Goal: Task Accomplishment & Management: Use online tool/utility

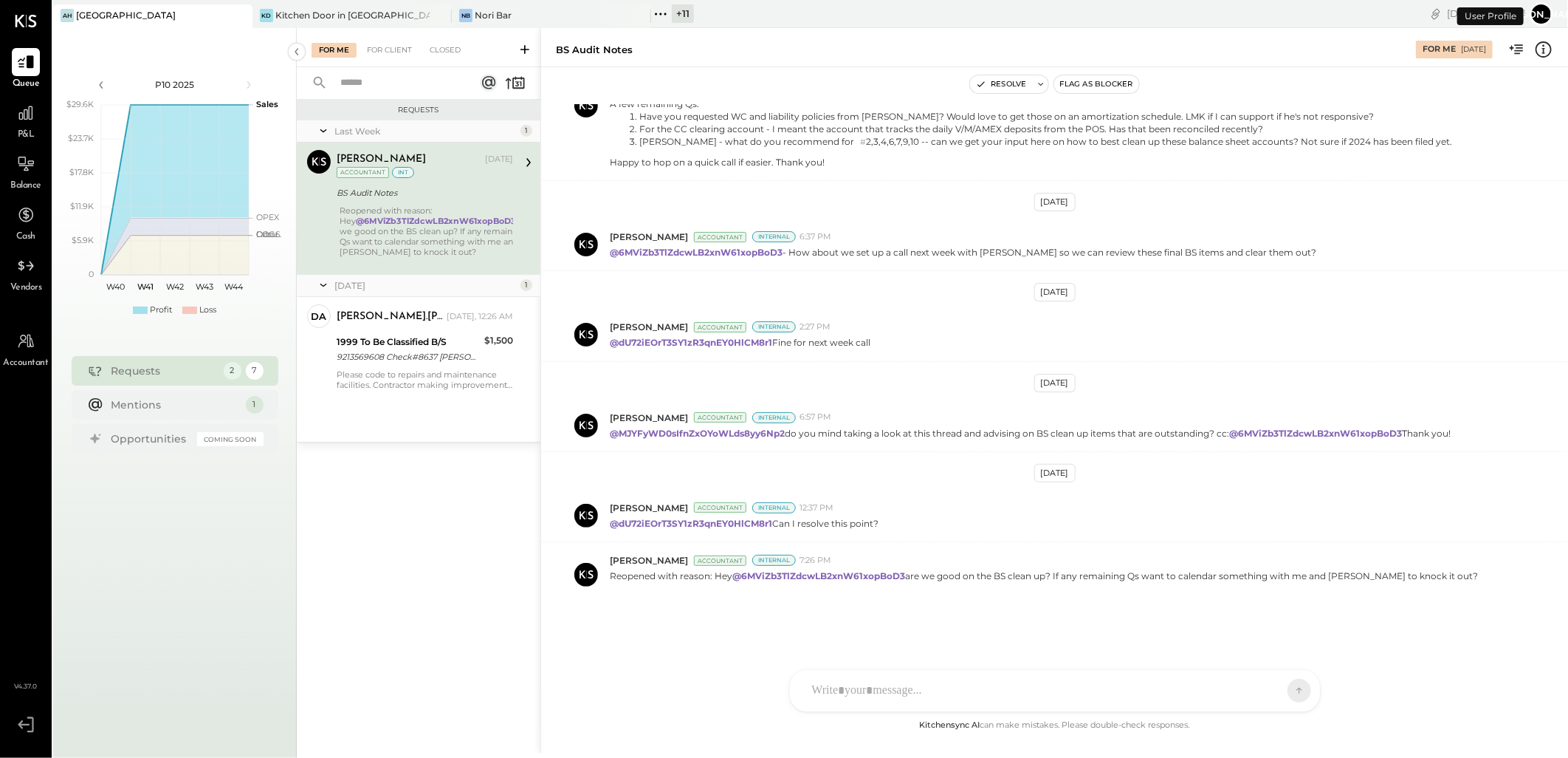
scroll to position [855, 0]
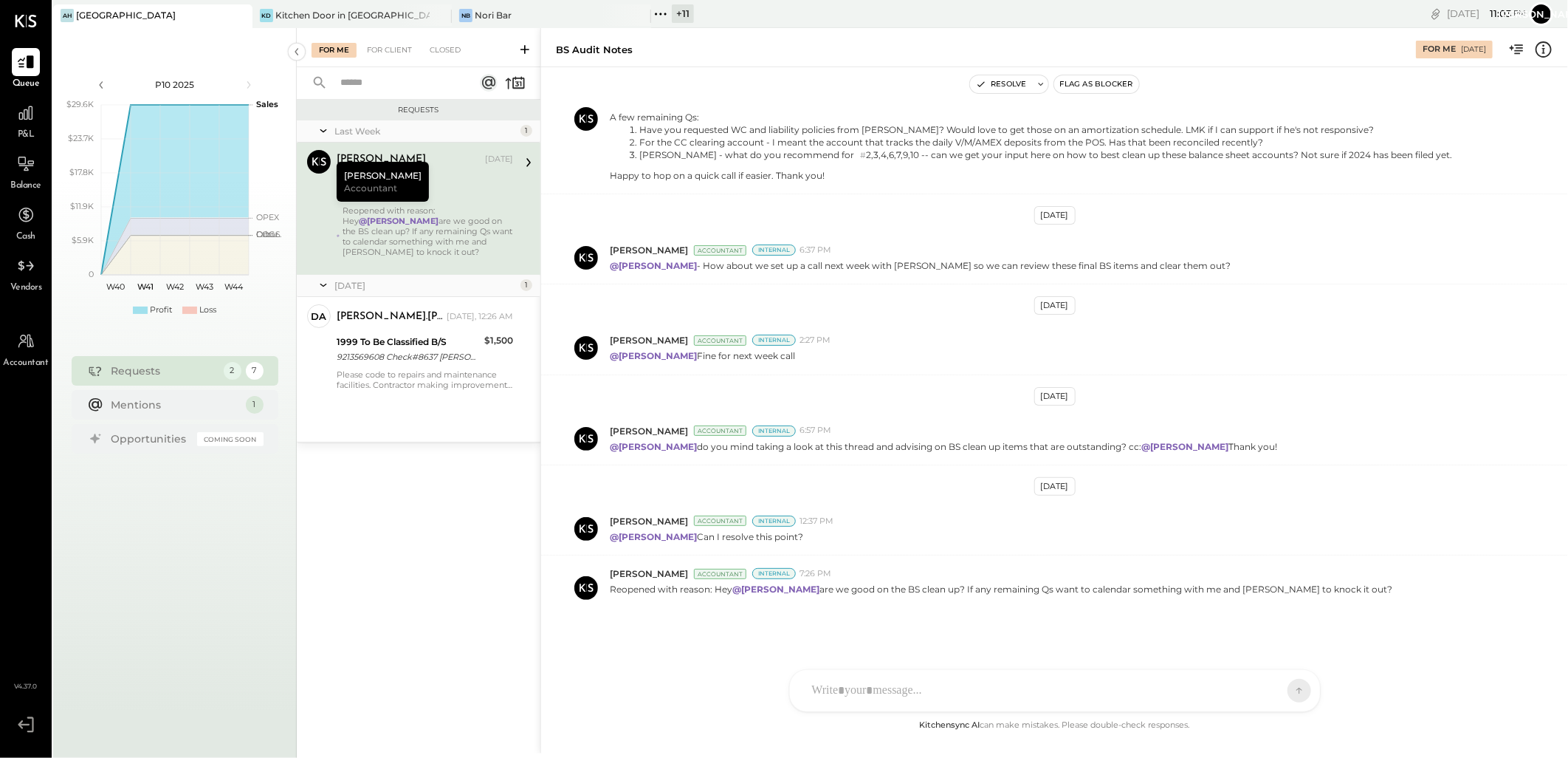
click at [675, 12] on div "+ 11" at bounding box center [683, 13] width 22 height 18
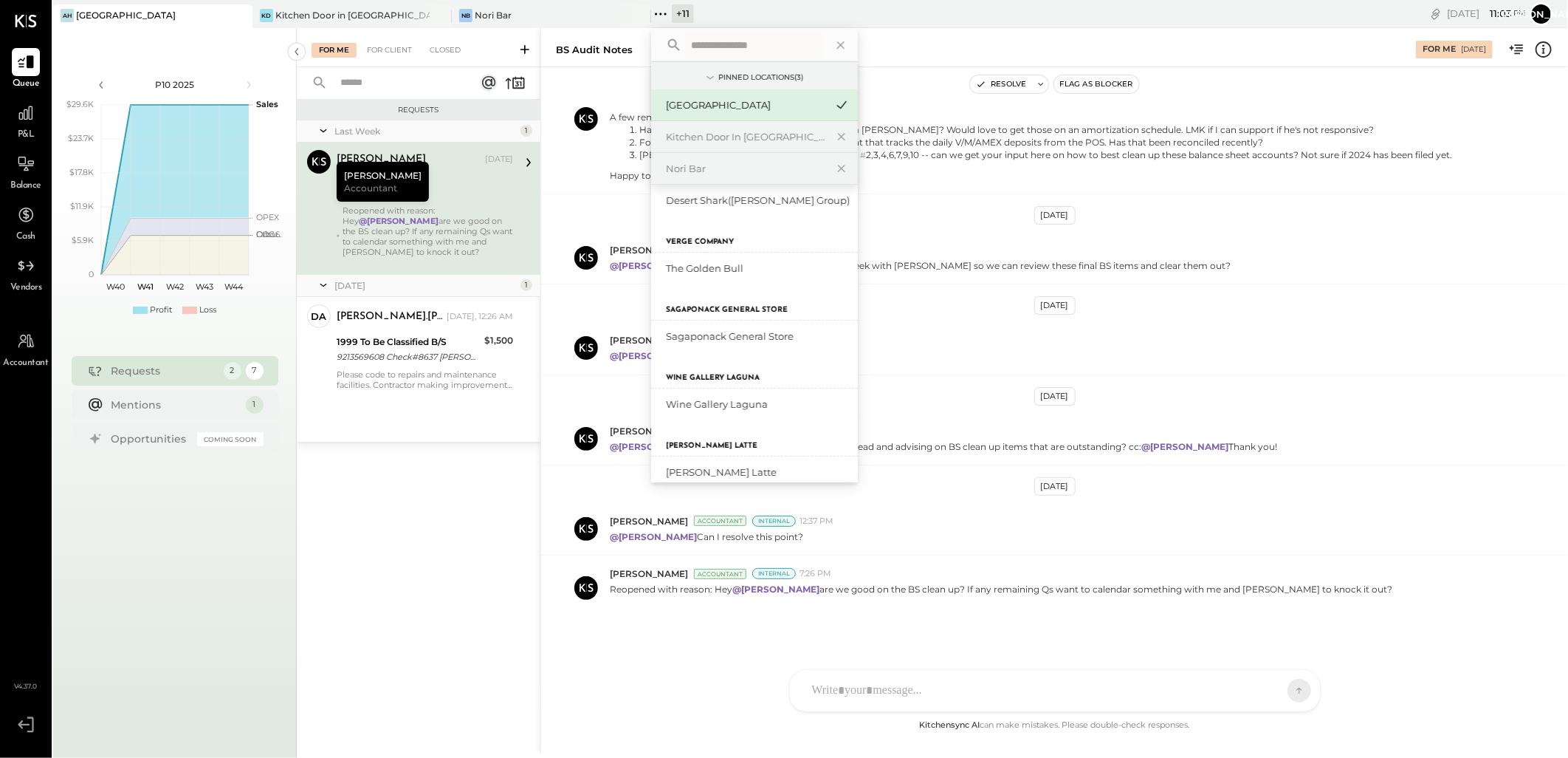
scroll to position [344, 0]
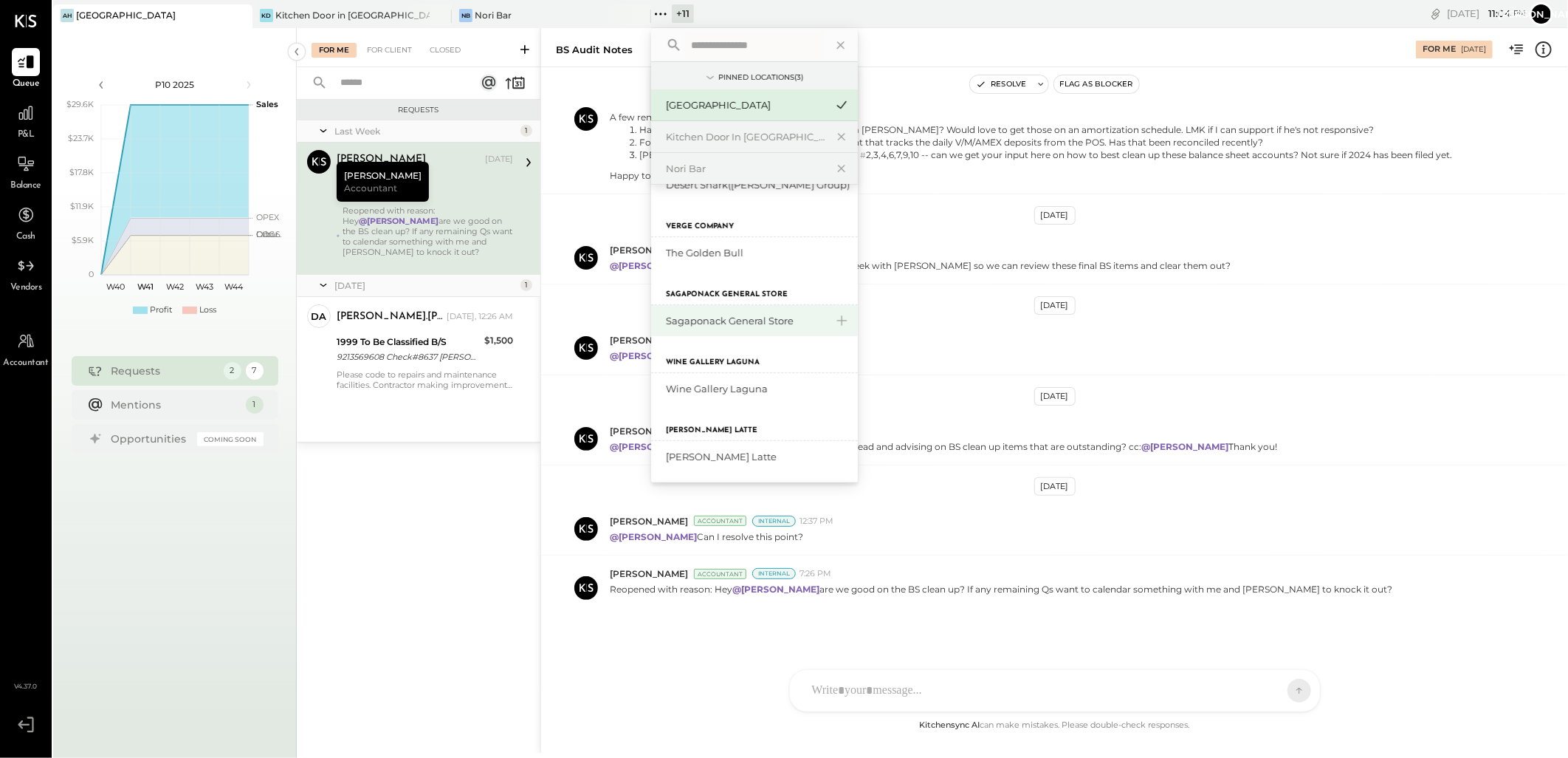
click at [770, 320] on div "Sagaponack General Store" at bounding box center [746, 321] width 160 height 14
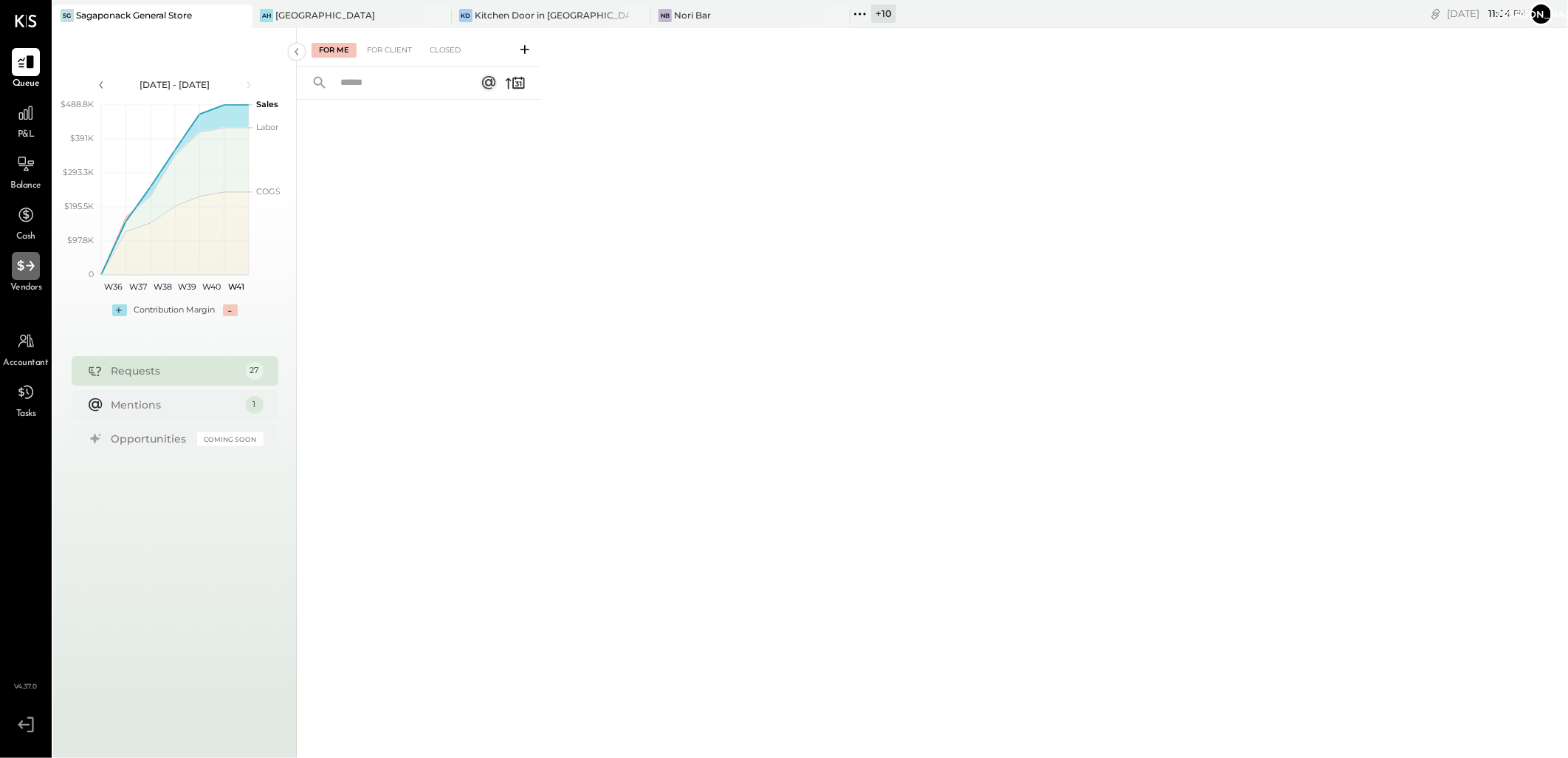
click at [25, 276] on div at bounding box center [26, 266] width 28 height 28
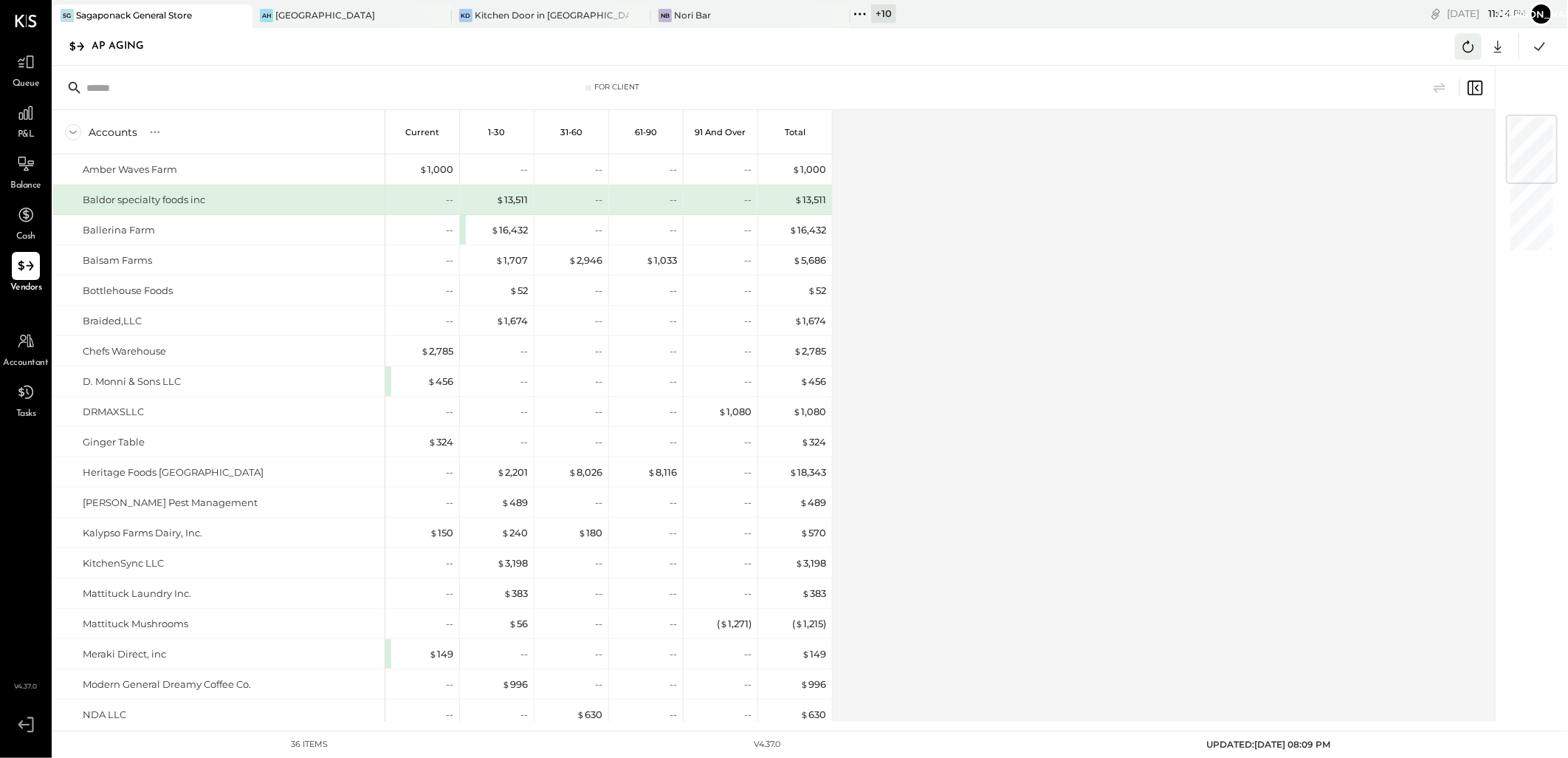
click at [1464, 45] on icon at bounding box center [1468, 47] width 11 height 12
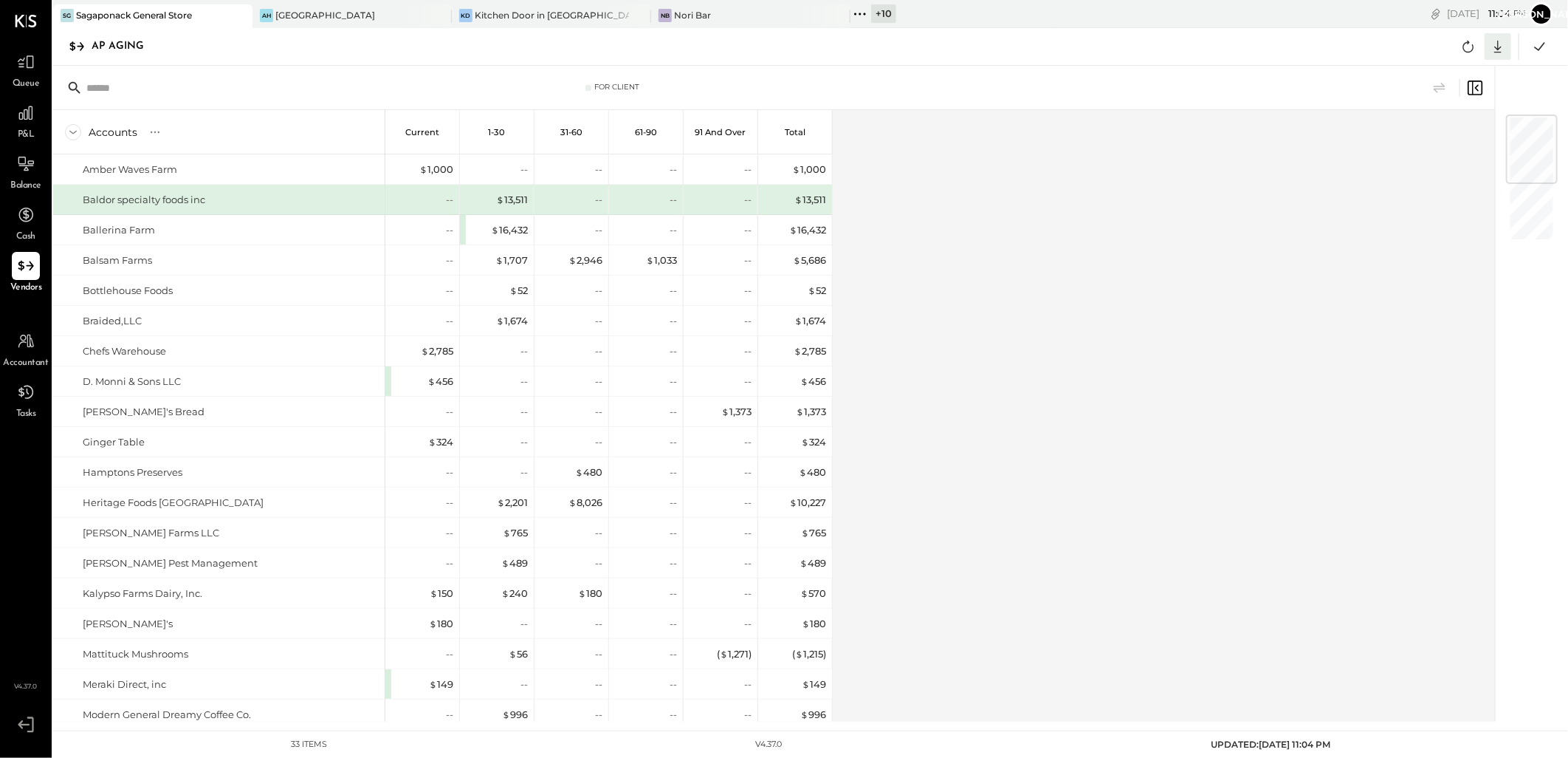
click at [1496, 44] on icon at bounding box center [1498, 47] width 19 height 19
click at [1425, 69] on link "CSV" at bounding box center [1452, 71] width 118 height 31
click at [306, 17] on div "[GEOGRAPHIC_DATA]" at bounding box center [325, 15] width 100 height 13
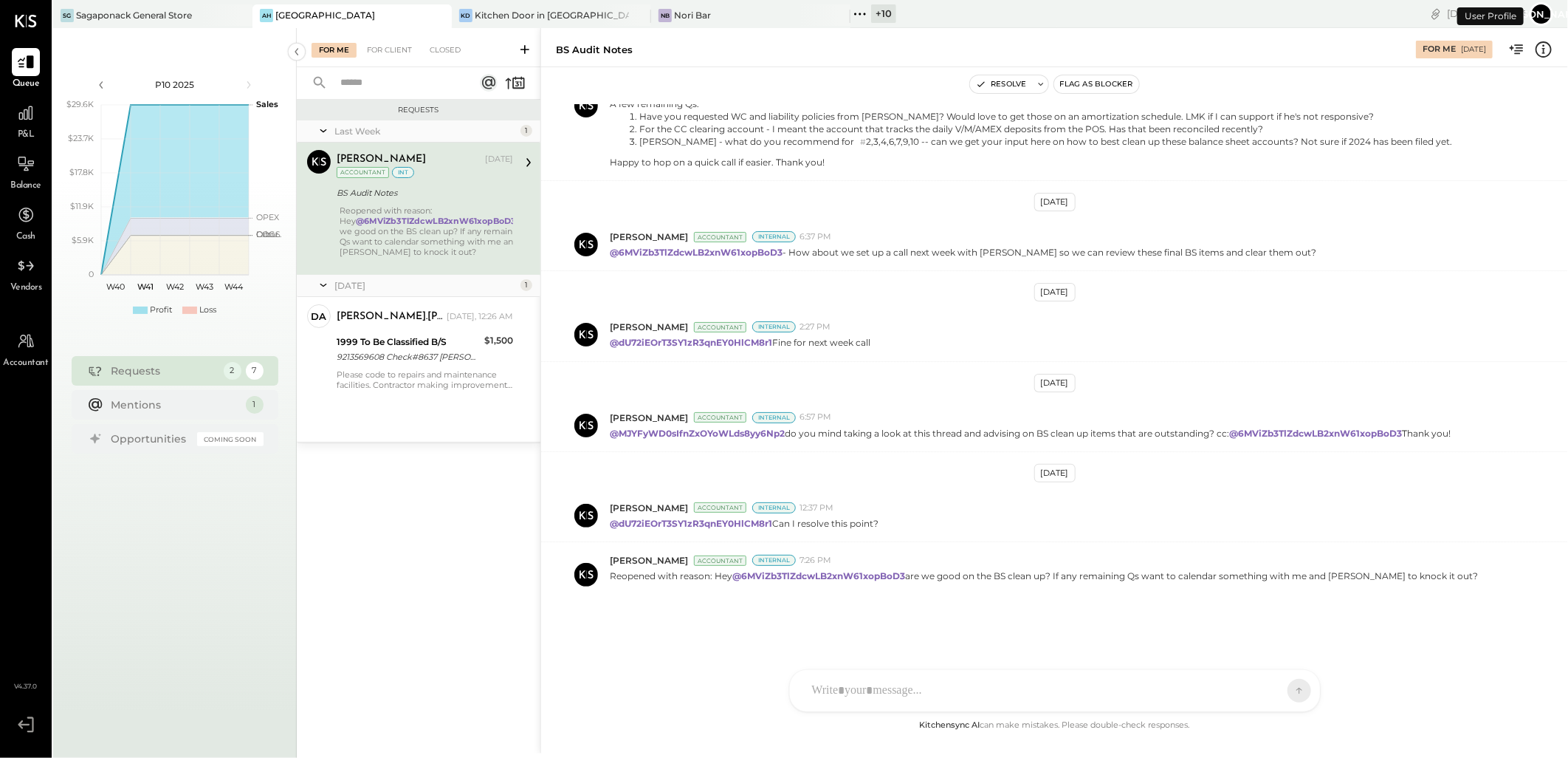
scroll to position [855, 0]
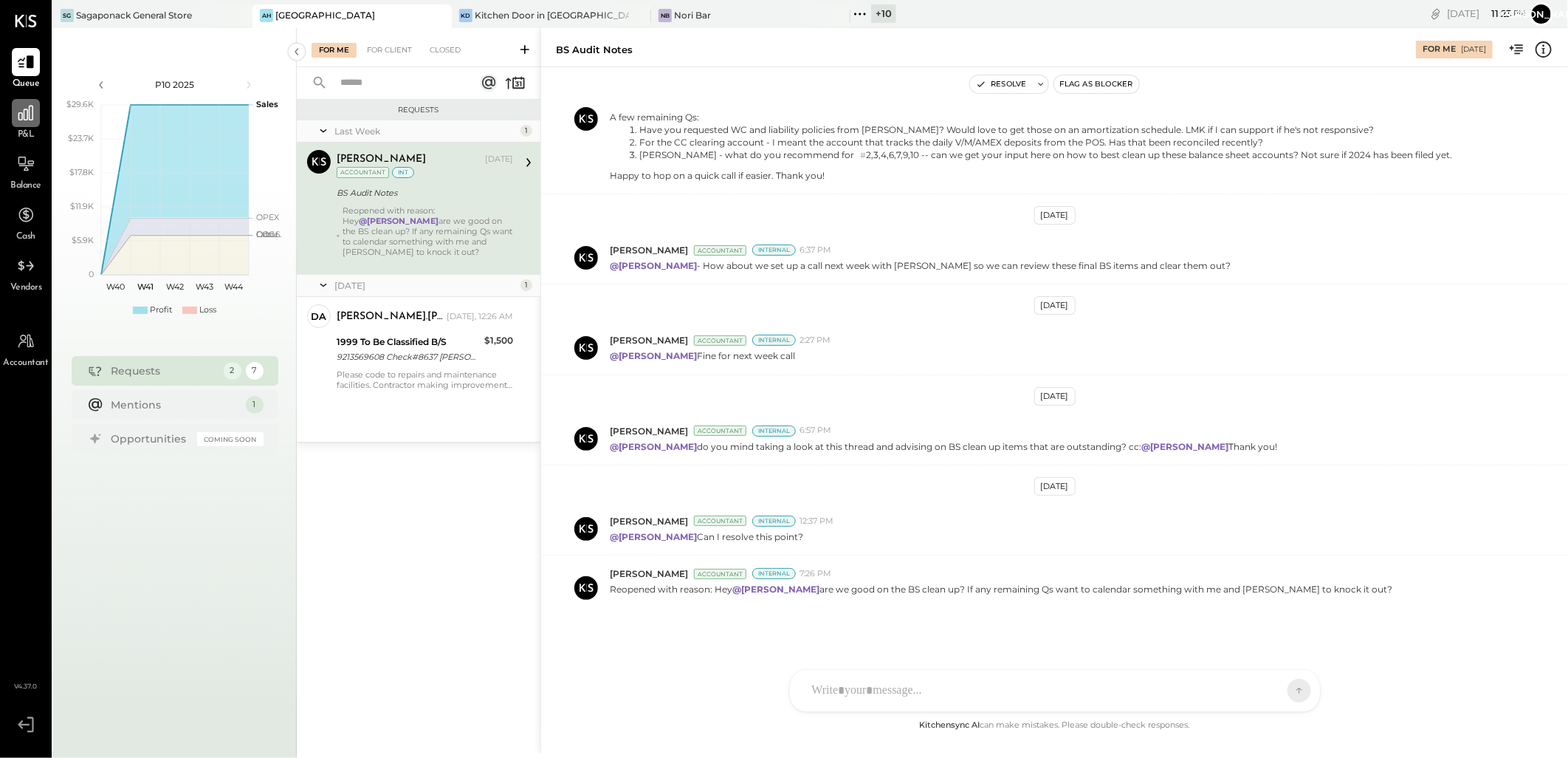
click at [27, 123] on div at bounding box center [26, 113] width 28 height 28
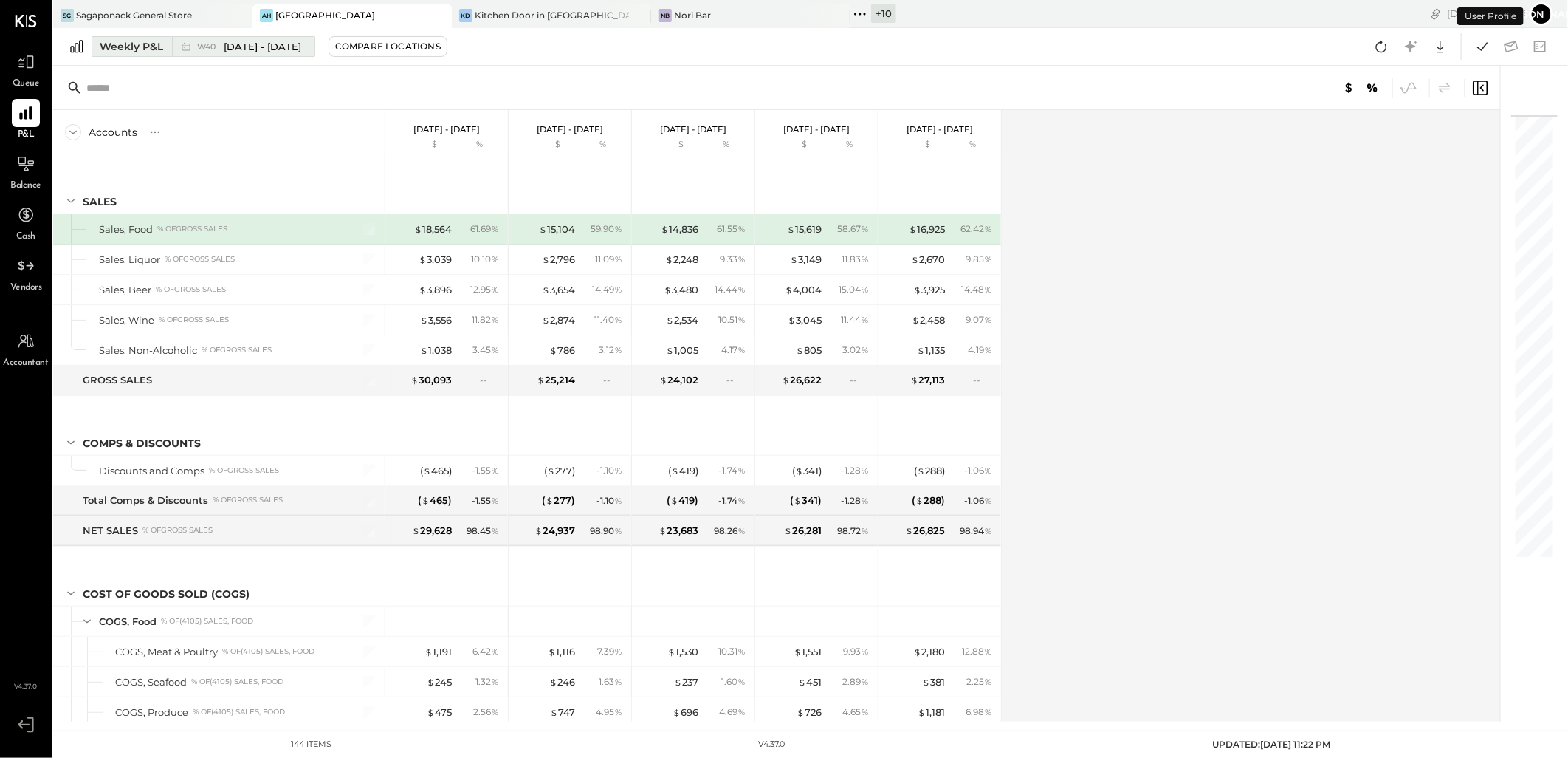
click at [123, 47] on div "Weekly P&L" at bounding box center [131, 47] width 64 height 15
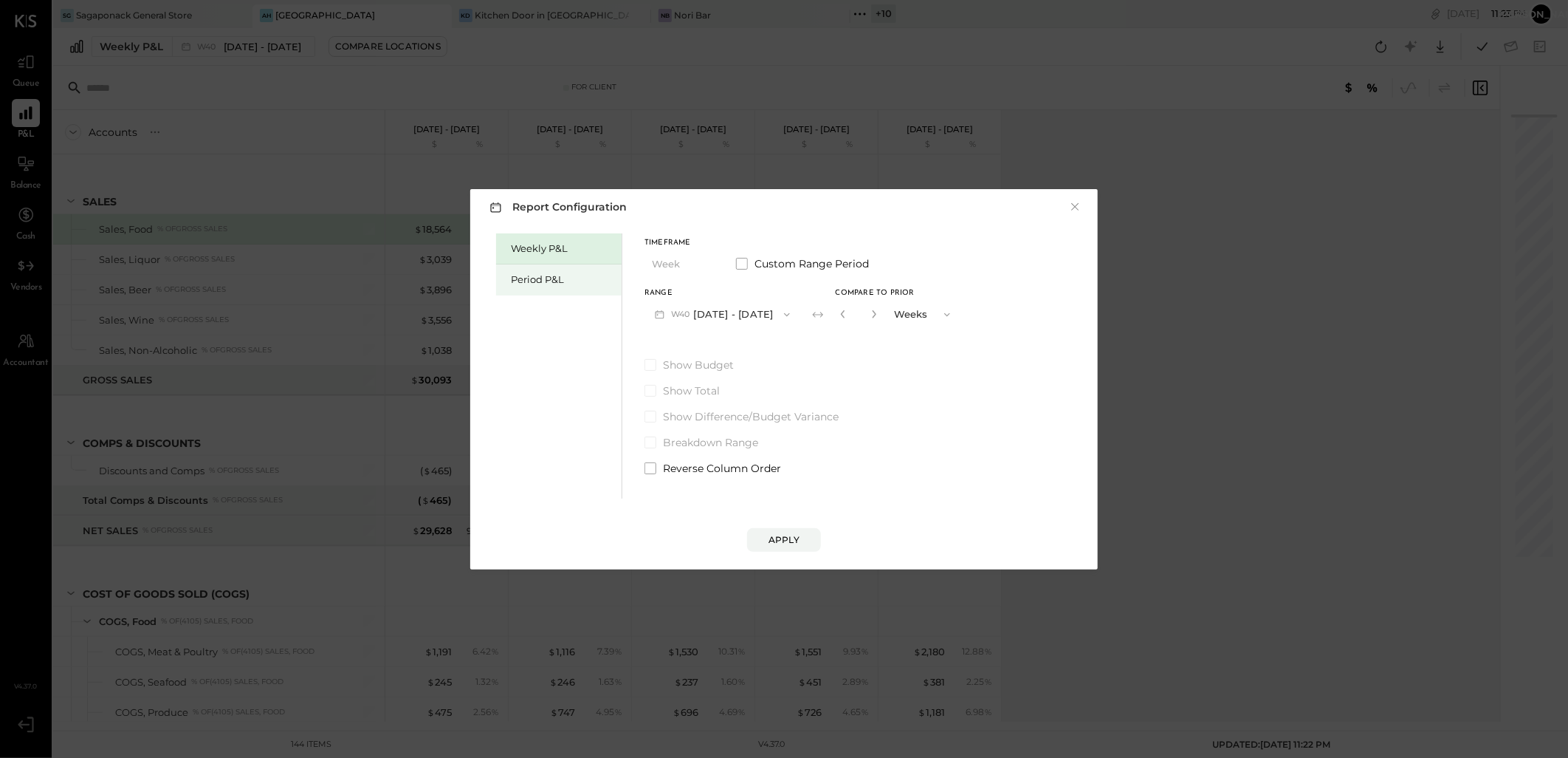
click at [530, 279] on div "Period P&L" at bounding box center [563, 279] width 103 height 14
click at [657, 313] on icon "button" at bounding box center [660, 314] width 9 height 8
click at [699, 350] on span "[DATE] - [DATE]" at bounding box center [714, 346] width 70 height 13
click at [790, 532] on button "Apply" at bounding box center [784, 540] width 74 height 24
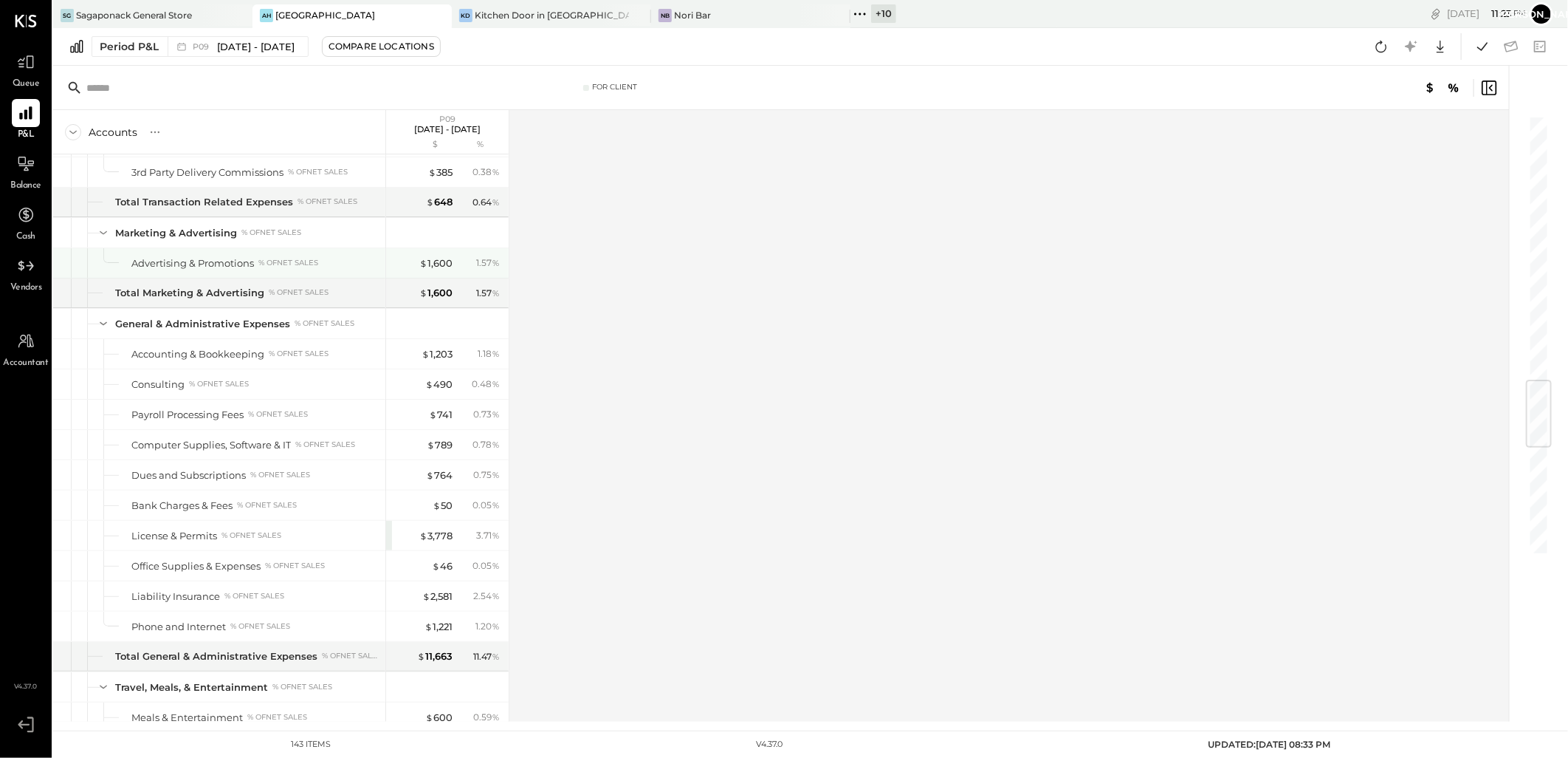
scroll to position [1825, 0]
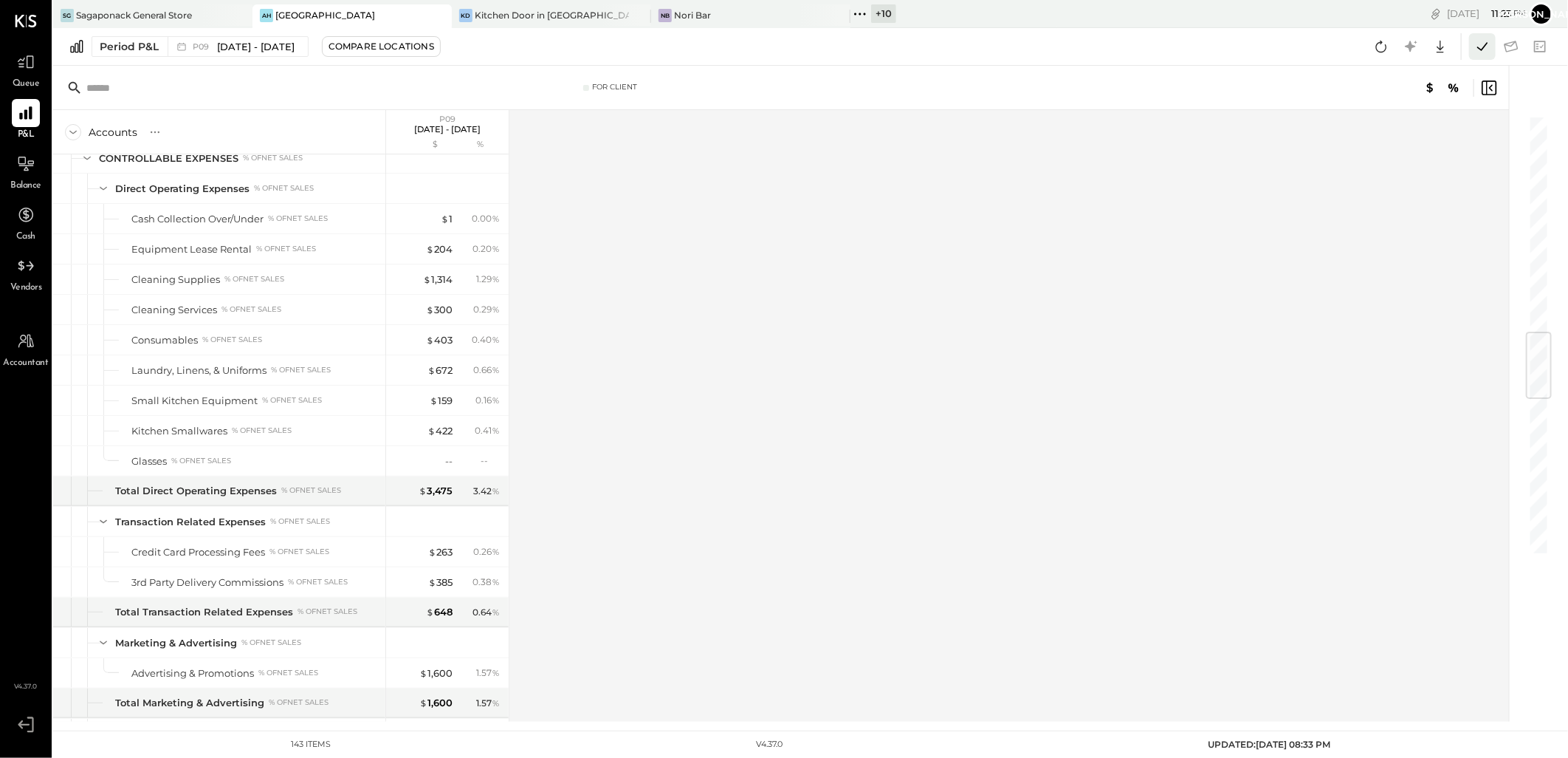
click at [1482, 42] on icon at bounding box center [1482, 47] width 19 height 19
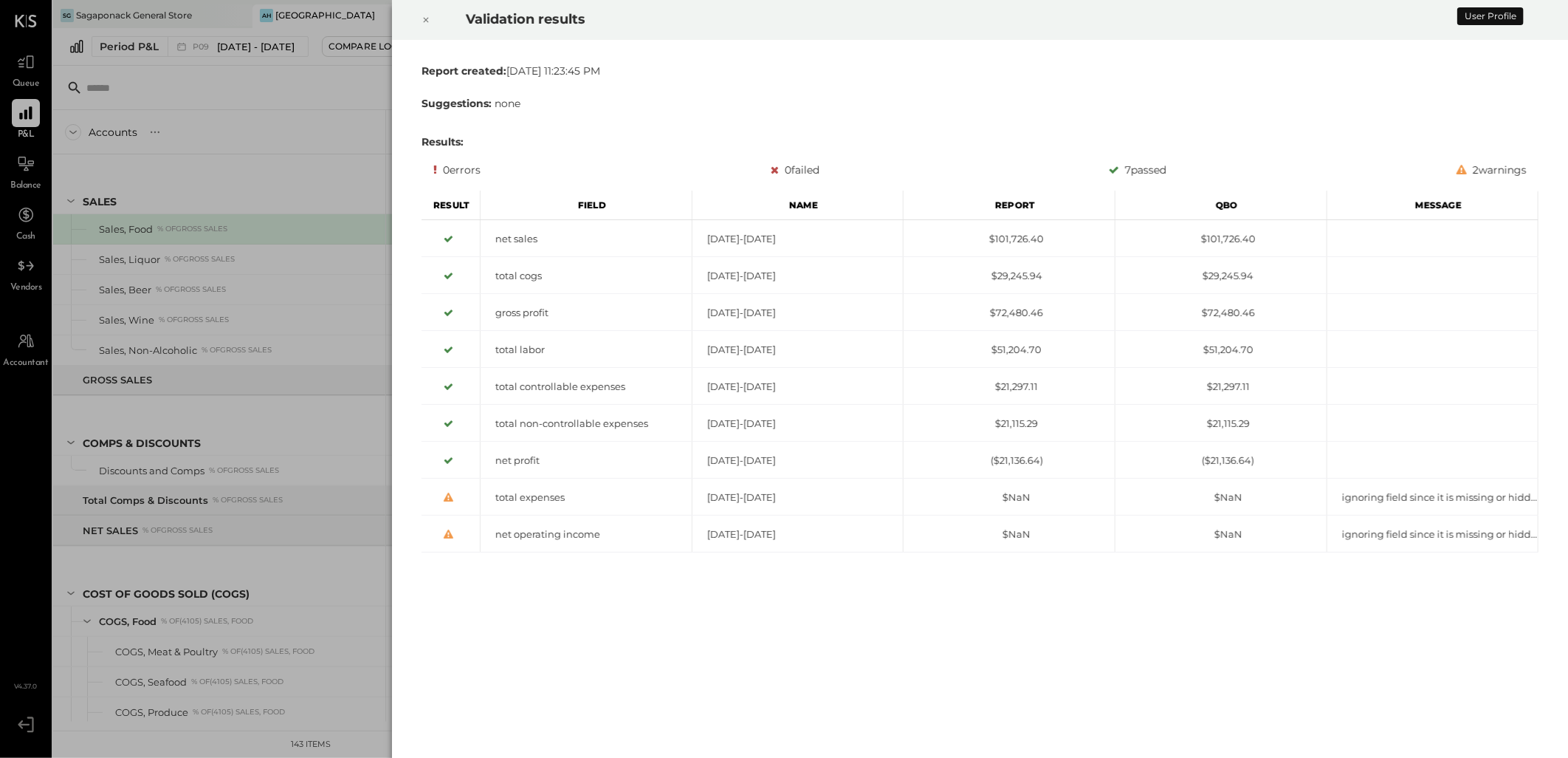
click at [425, 18] on icon at bounding box center [426, 20] width 9 height 18
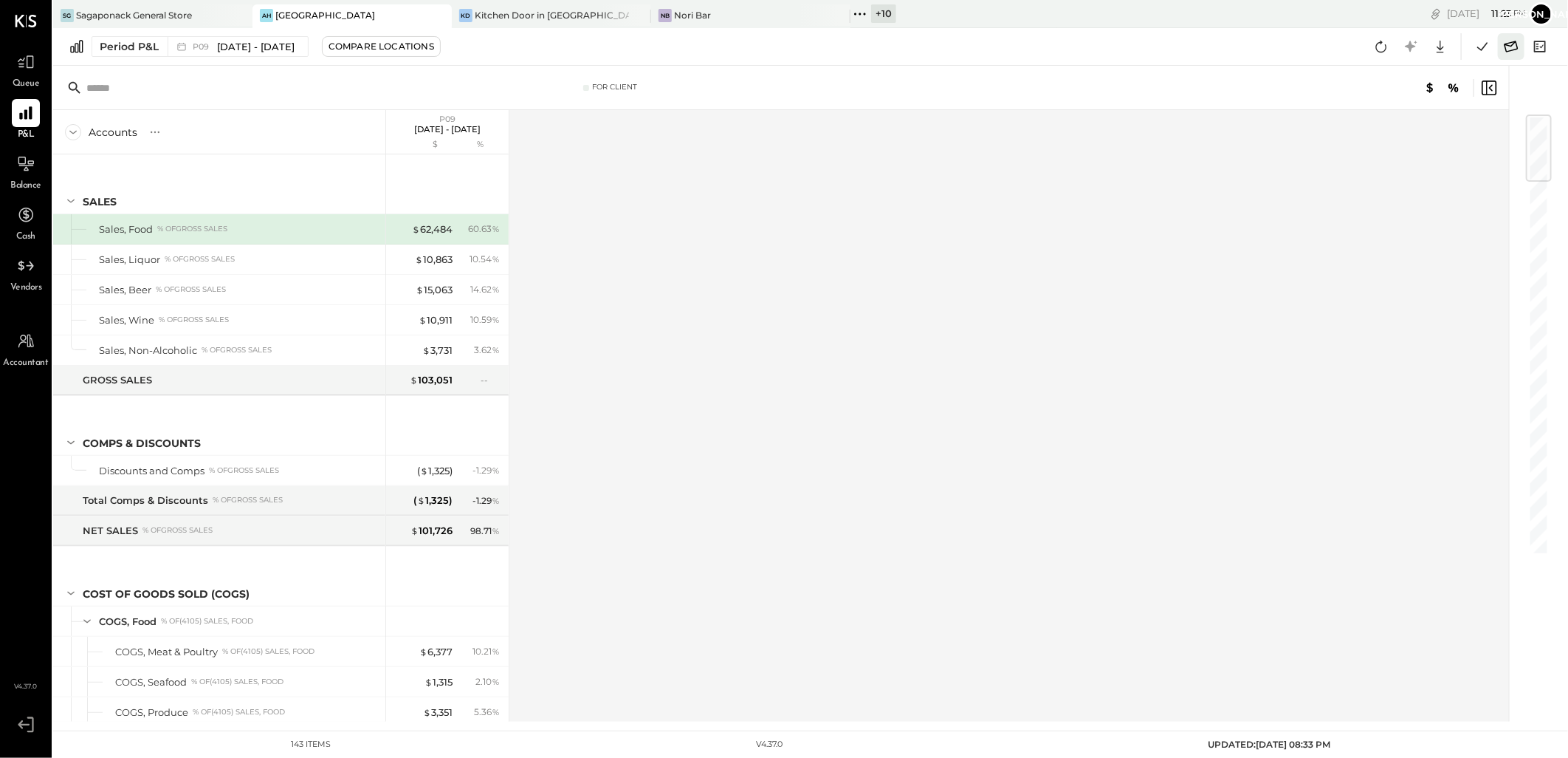
click at [1511, 46] on icon at bounding box center [1511, 46] width 14 height 11
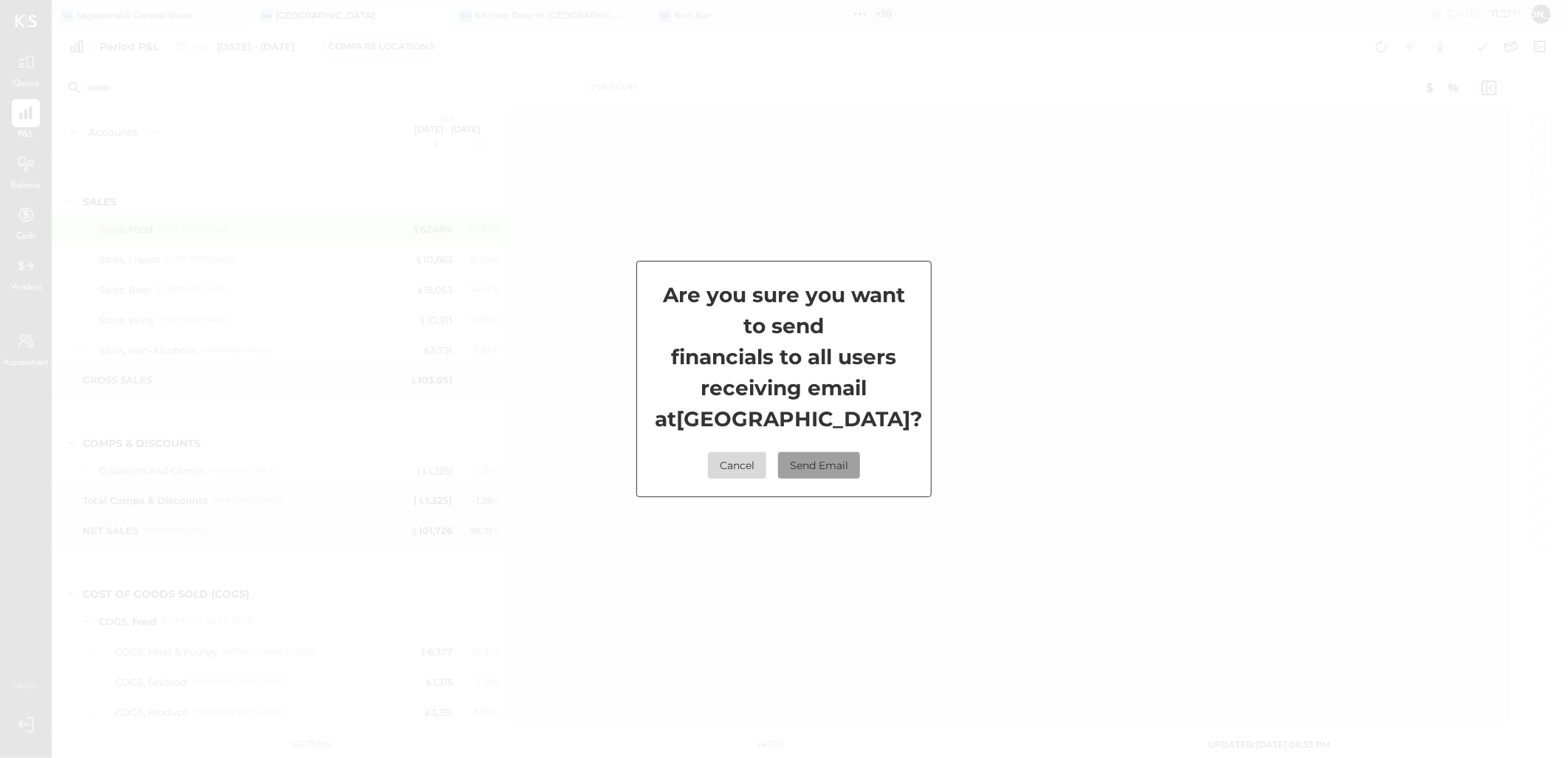
click at [820, 462] on button "Send Email" at bounding box center [818, 465] width 82 height 27
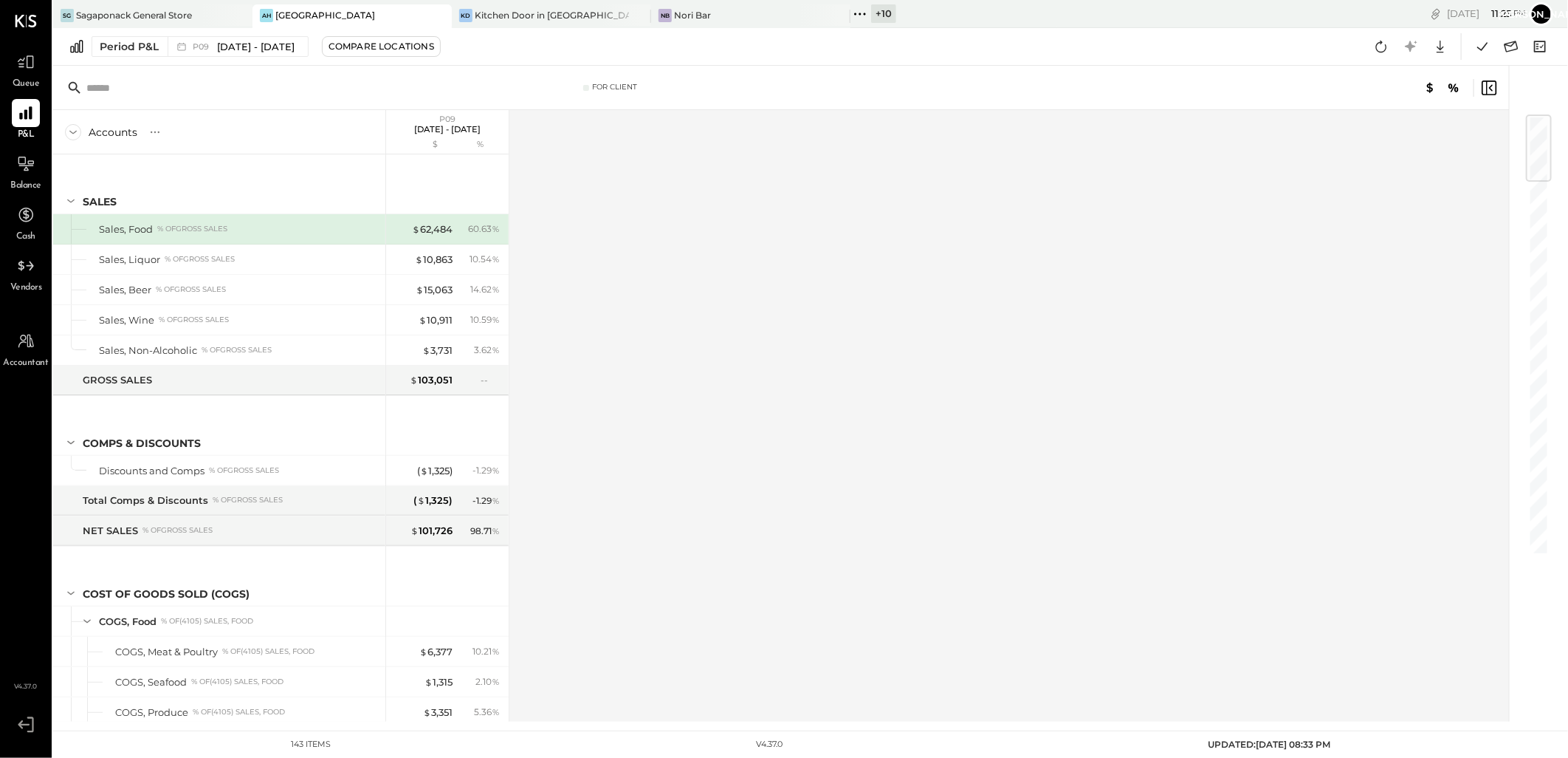
click at [889, 9] on div "+ 10" at bounding box center [883, 13] width 25 height 18
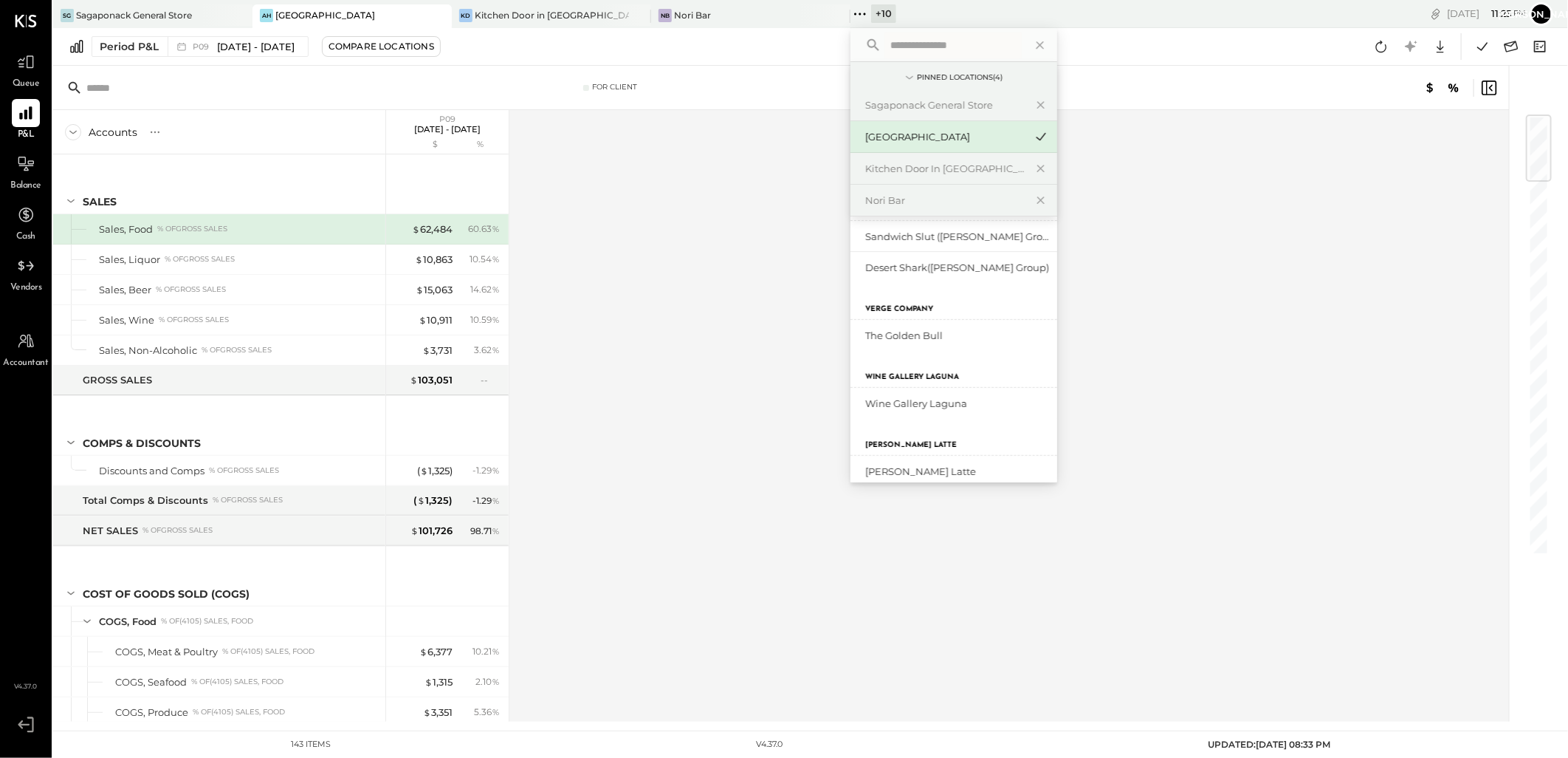
scroll to position [307, 0]
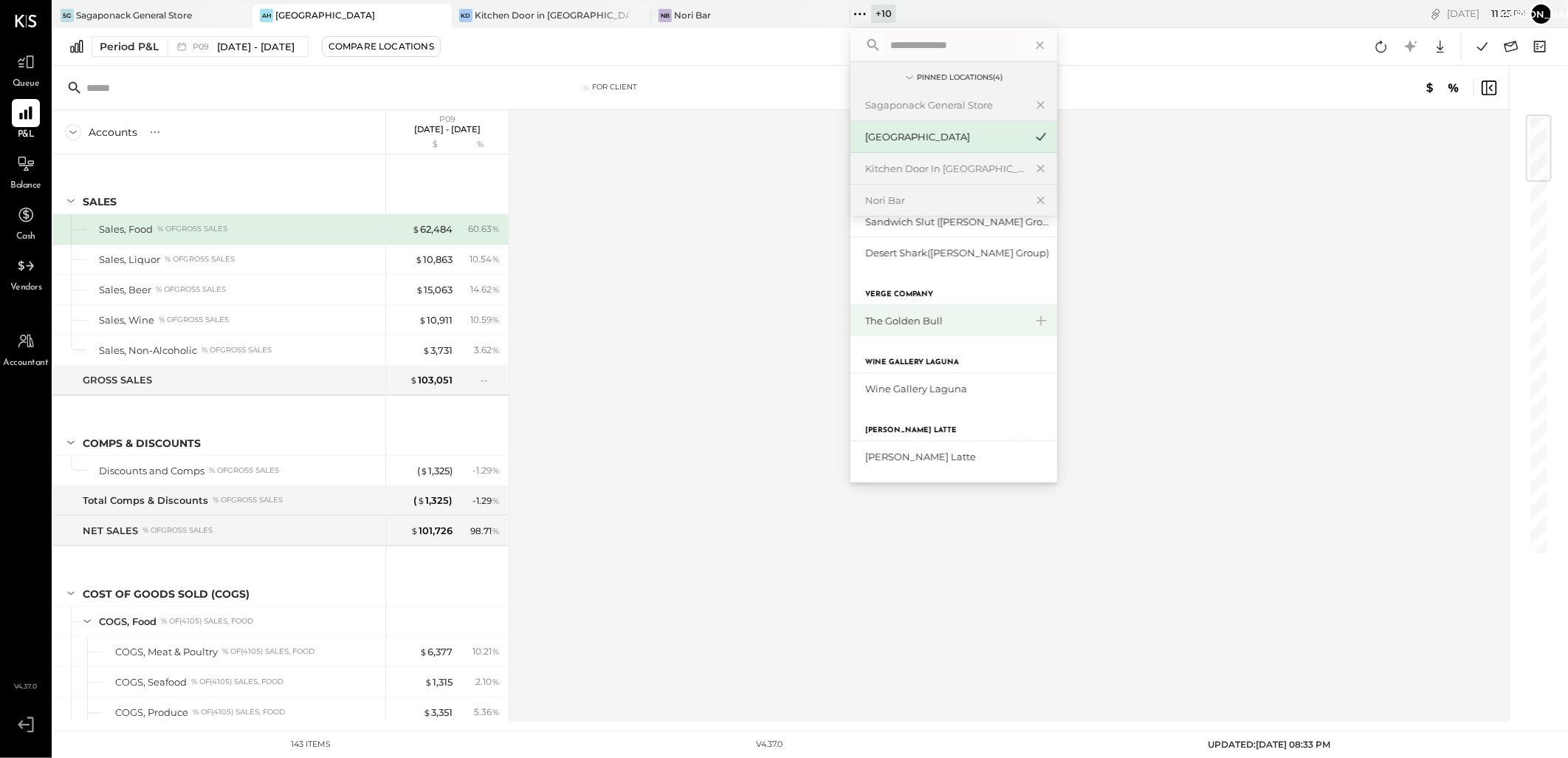
click at [925, 326] on div "The Golden Bull" at bounding box center [945, 321] width 160 height 14
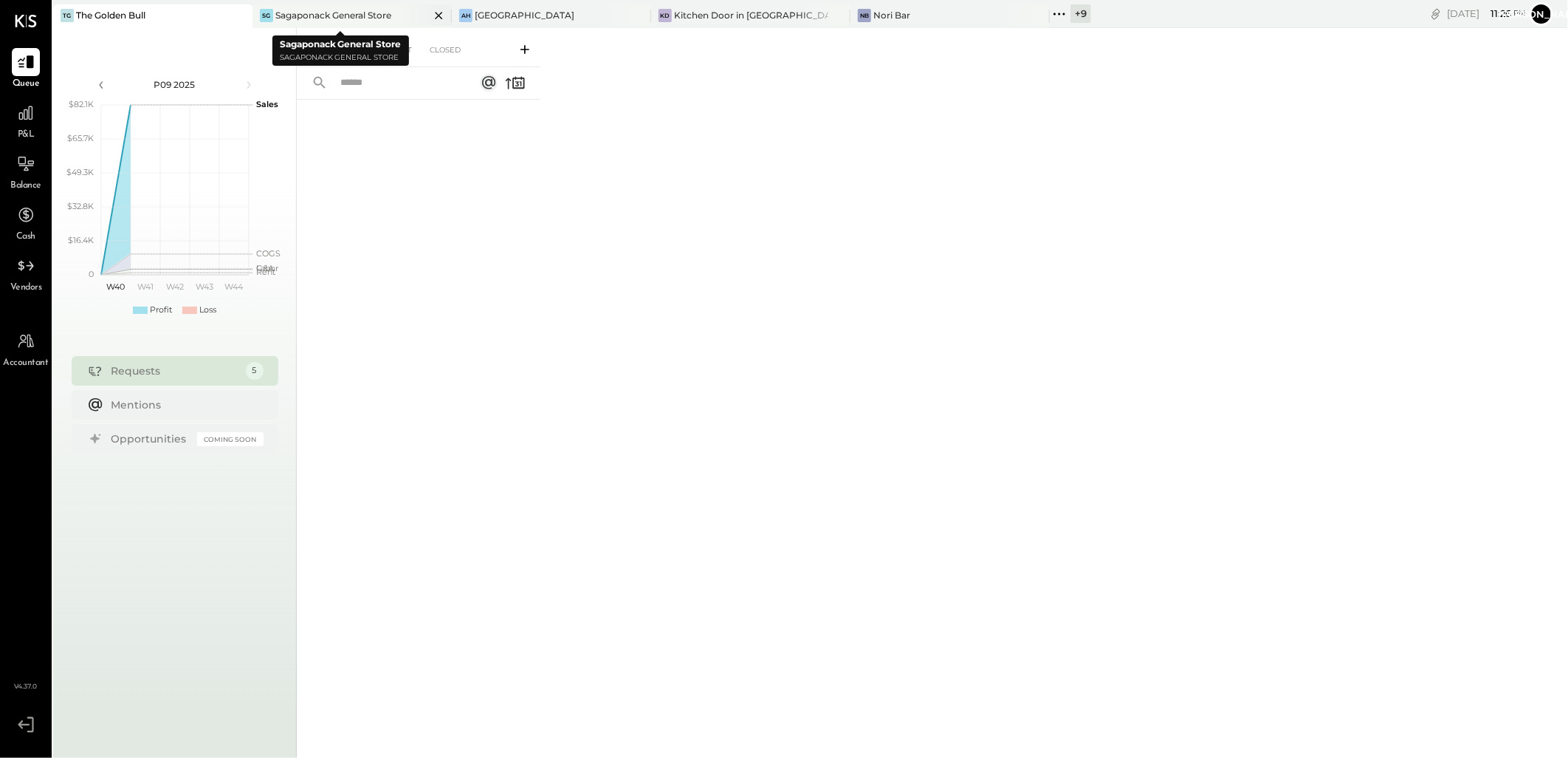
click at [435, 15] on icon at bounding box center [439, 16] width 7 height 7
click at [443, 17] on icon at bounding box center [439, 16] width 18 height 18
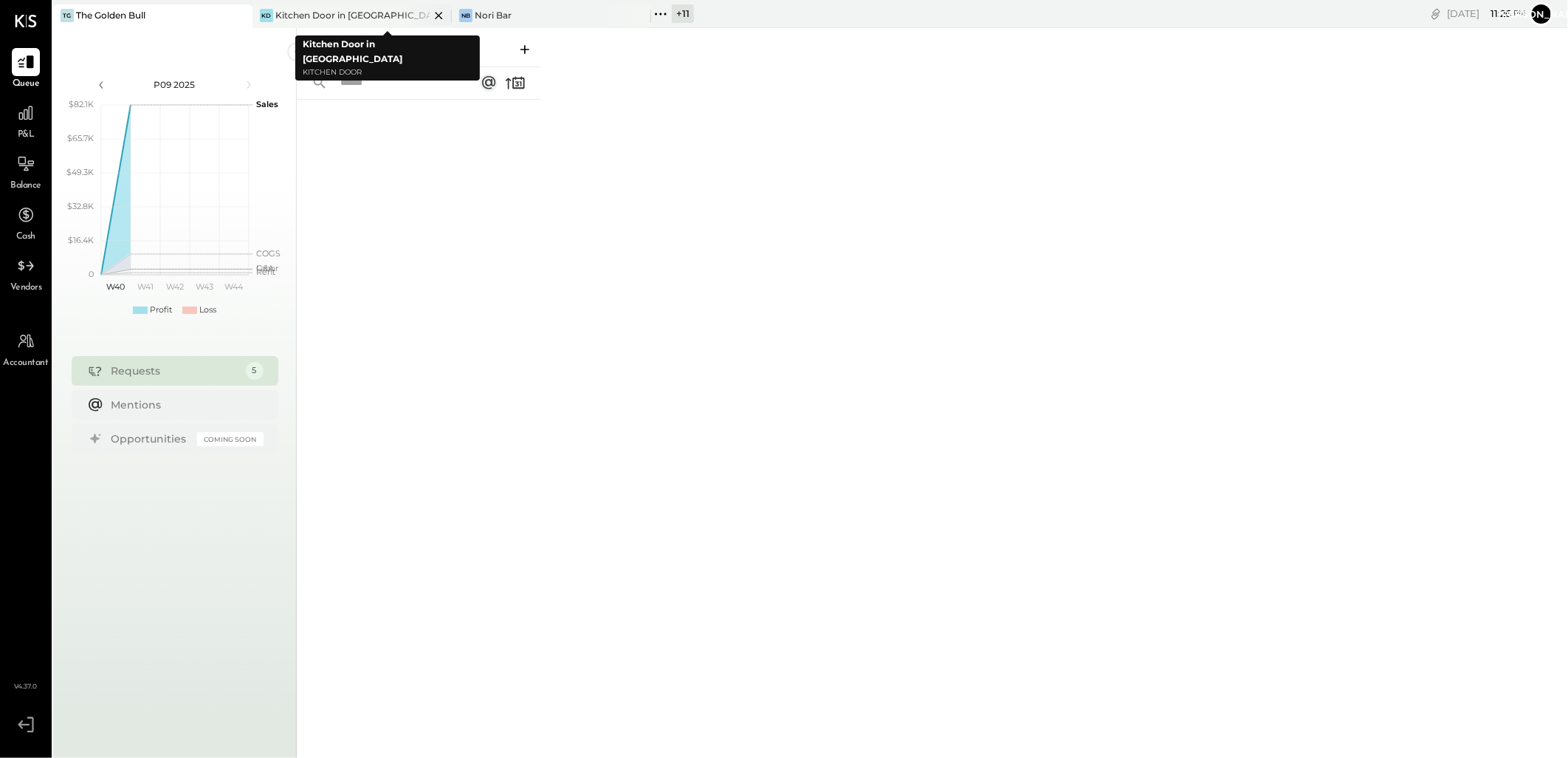
click at [436, 17] on icon at bounding box center [439, 16] width 7 height 7
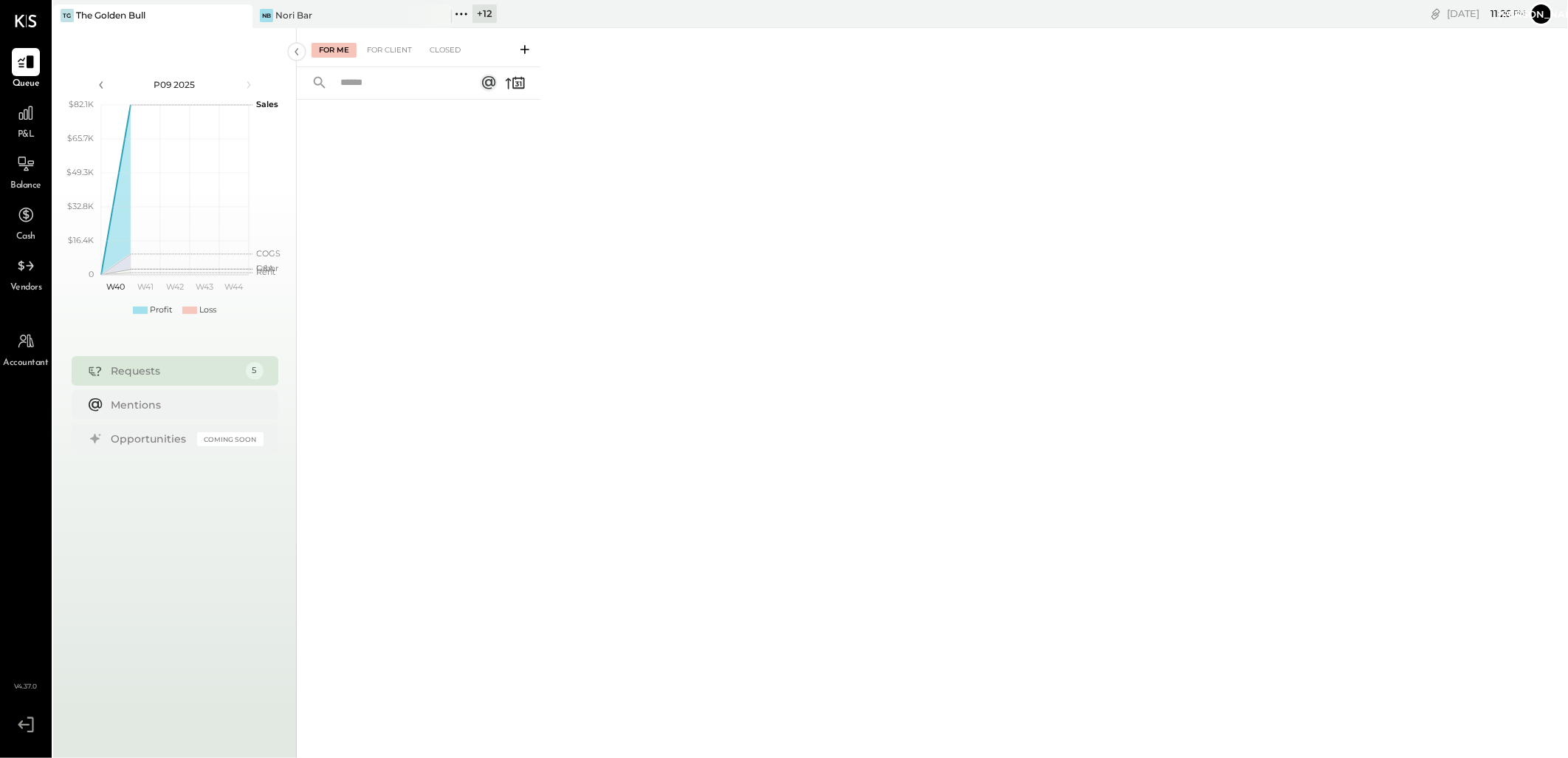
click at [24, 137] on span "P&L" at bounding box center [26, 135] width 17 height 13
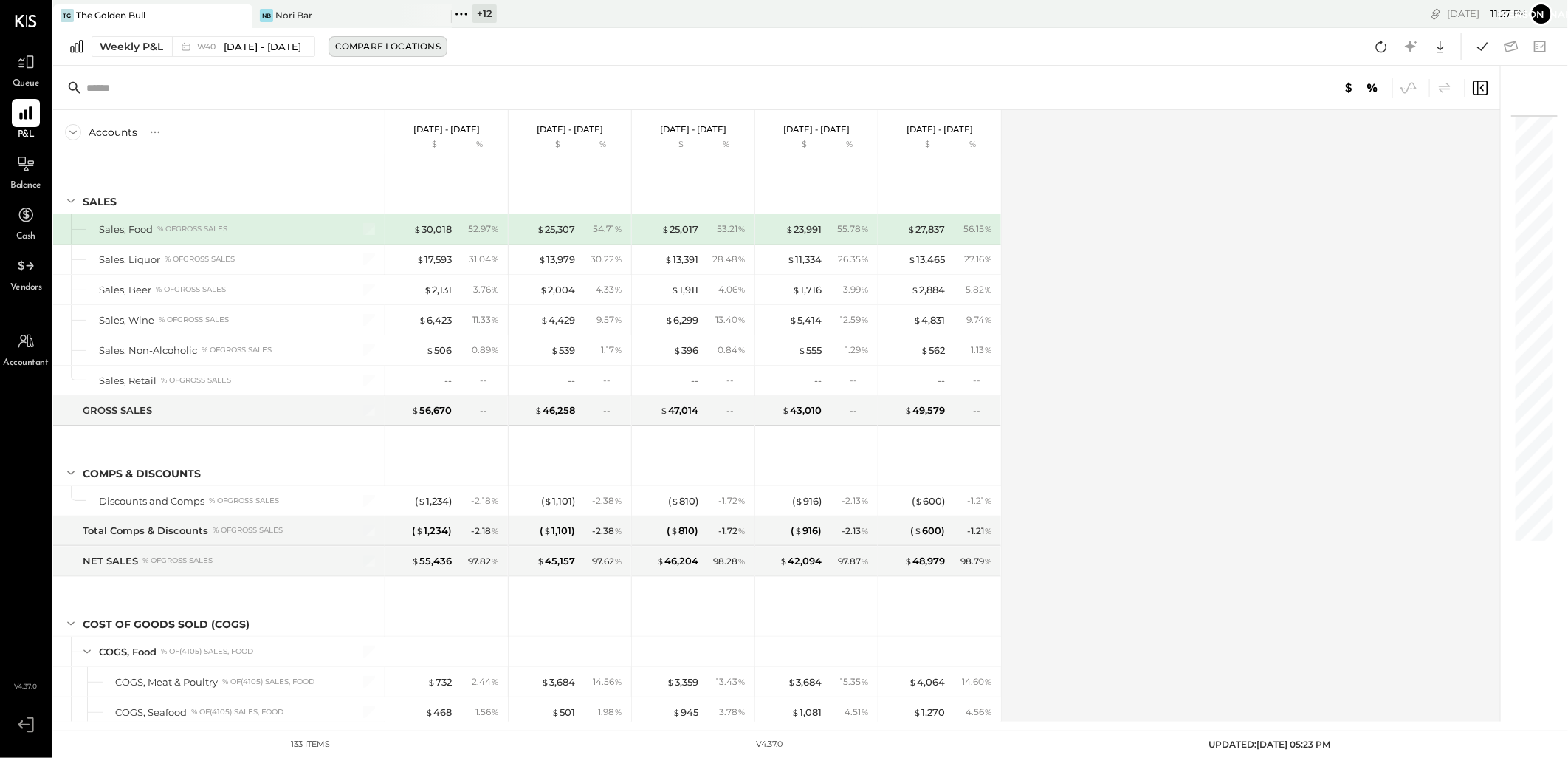
click at [405, 49] on div "Compare Locations" at bounding box center [388, 46] width 106 height 13
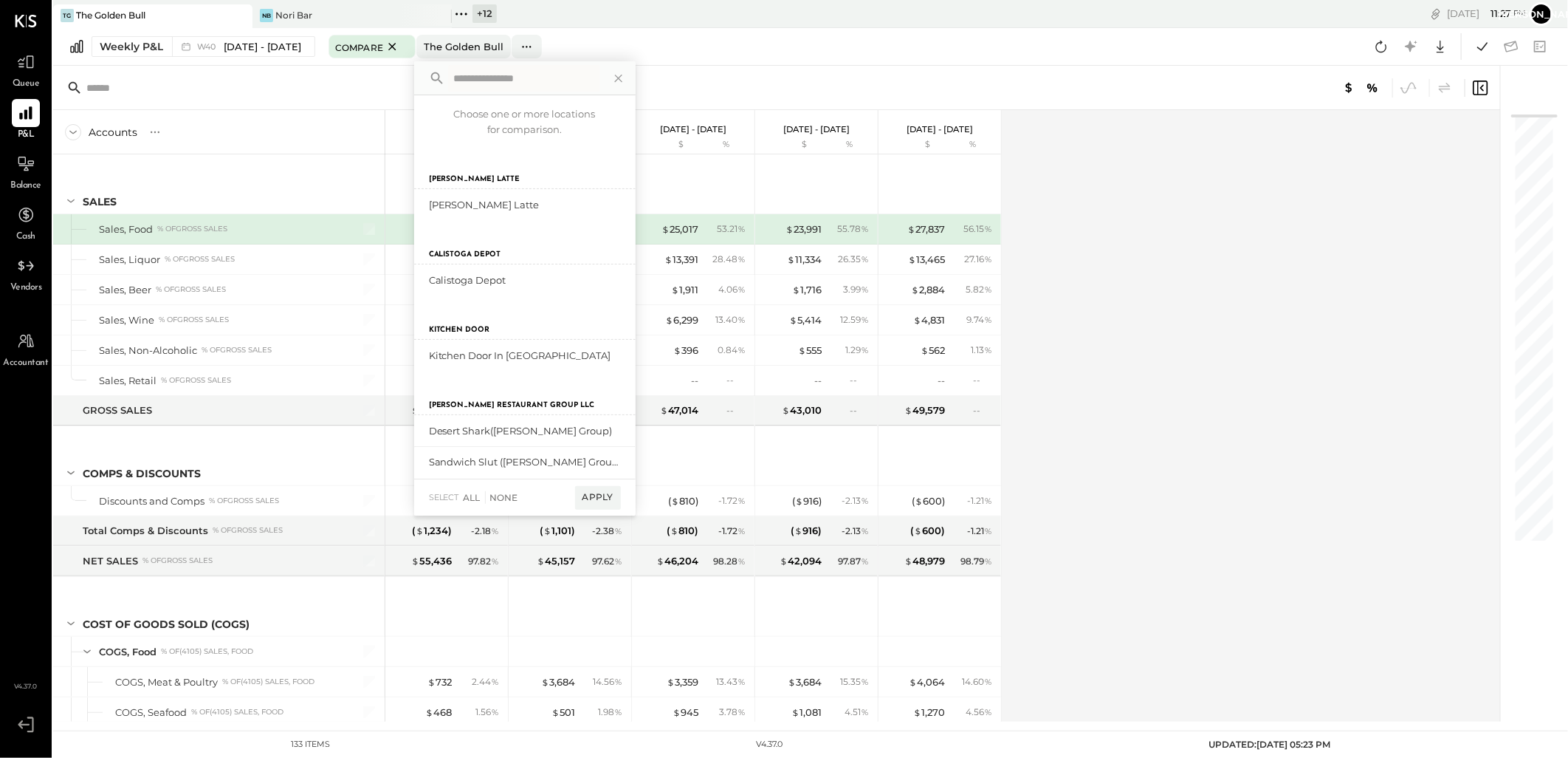
click at [1346, 220] on div "Accounts S % GL [DATE] - [DATE] $ % [DATE] - [DATE] $ % [DATE] - [DATE] $ % [DA…" at bounding box center [778, 416] width 1449 height 612
click at [163, 45] on button "Weekly P&L W40 [DATE] - [DATE]" at bounding box center [203, 47] width 224 height 21
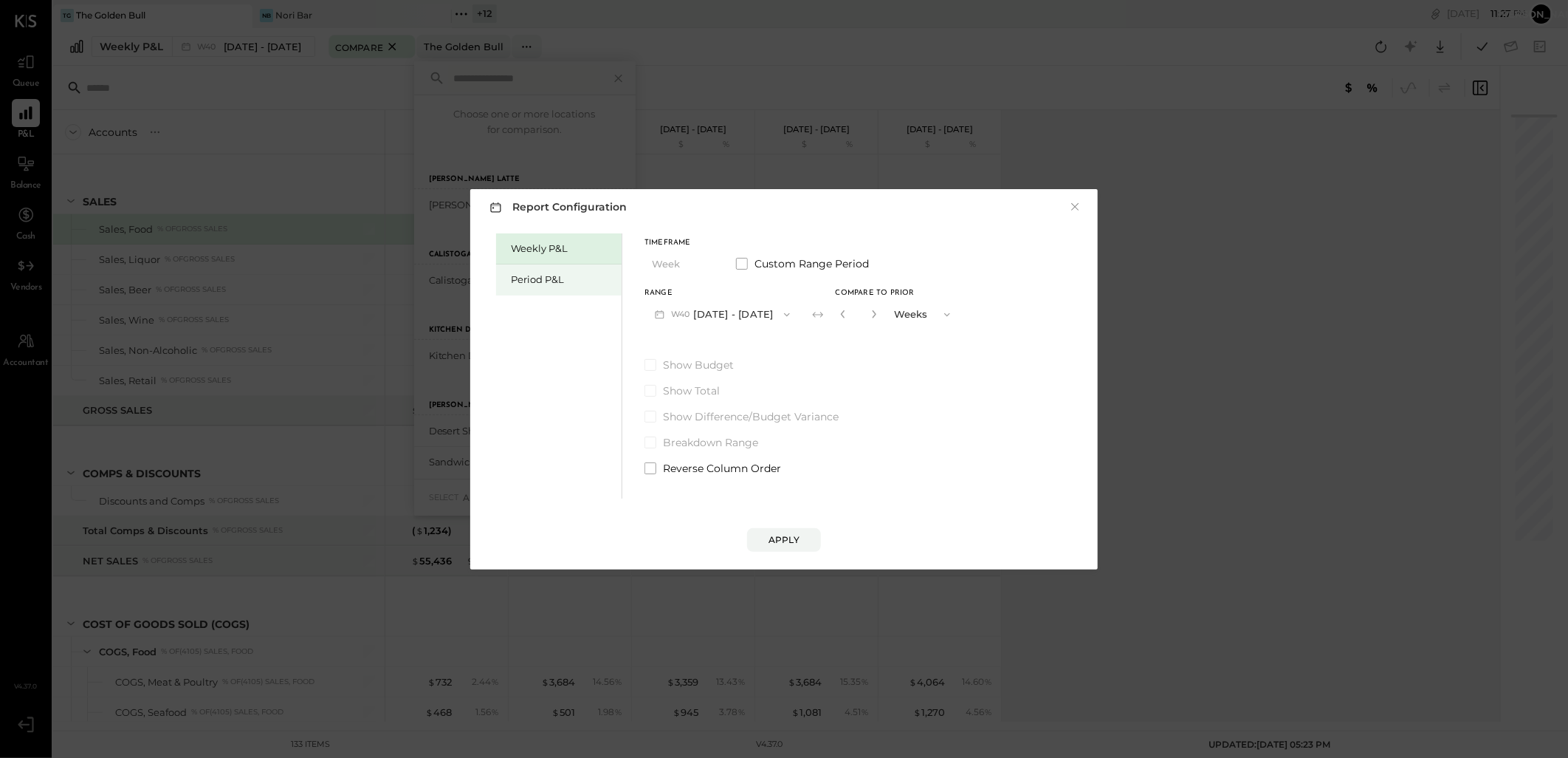
click at [552, 285] on div "Period P&L" at bounding box center [563, 279] width 103 height 14
click at [795, 305] on button "P10 [DATE] - [DATE]" at bounding box center [720, 314] width 151 height 27
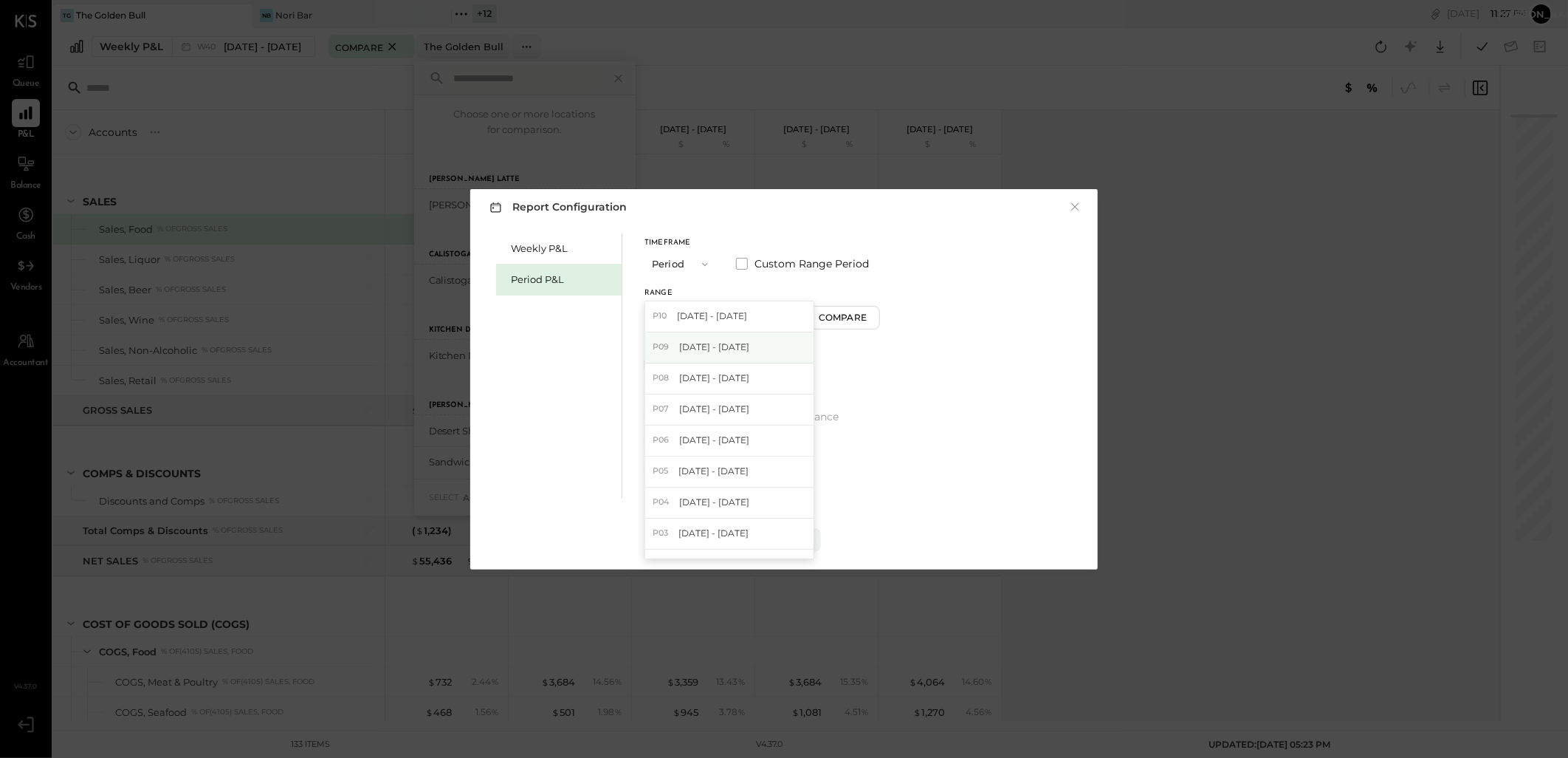
click at [713, 353] on span "[DATE] - [DATE]" at bounding box center [714, 346] width 70 height 13
click at [775, 536] on div "Apply" at bounding box center [784, 539] width 31 height 13
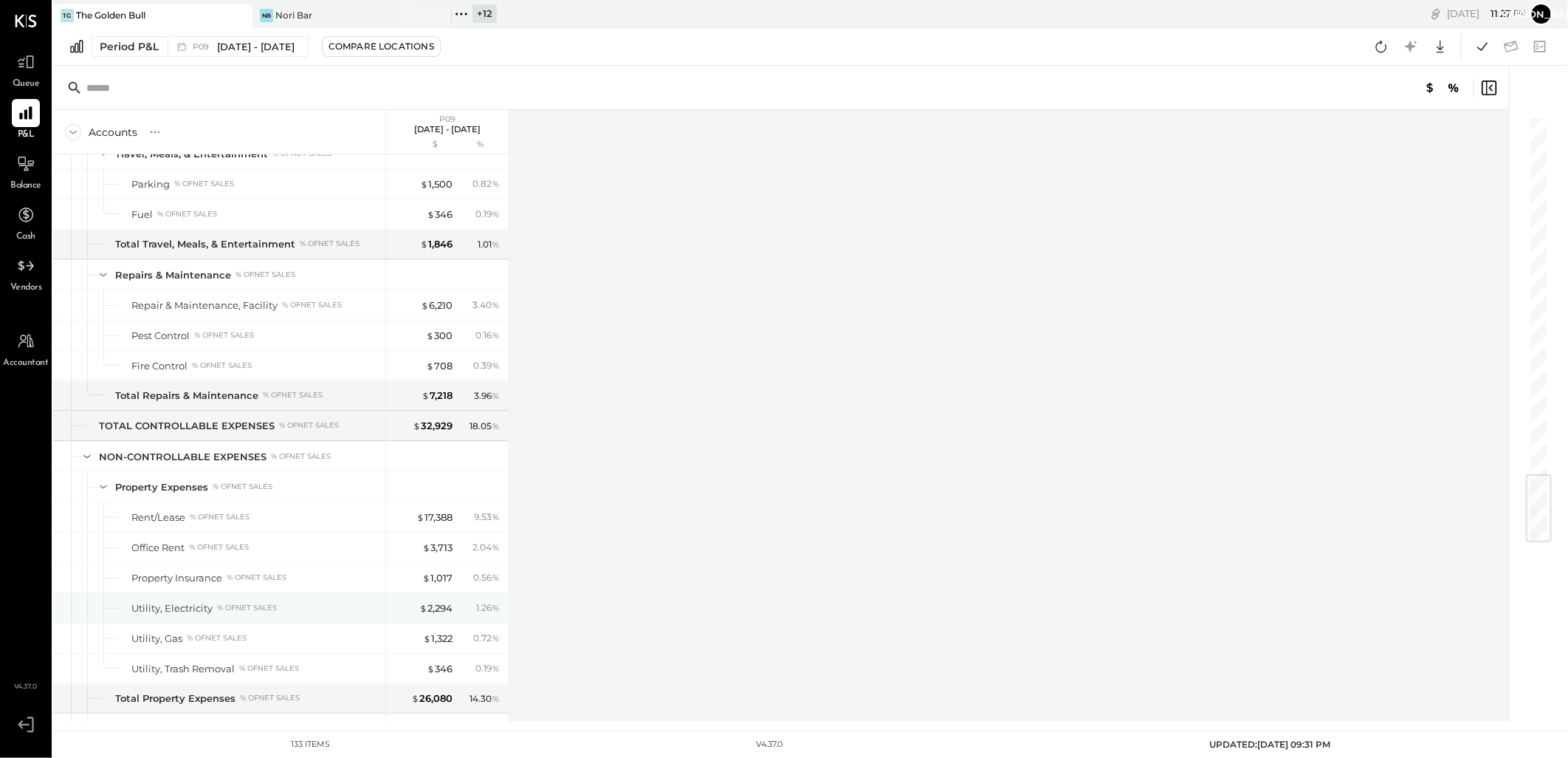
scroll to position [3016, 0]
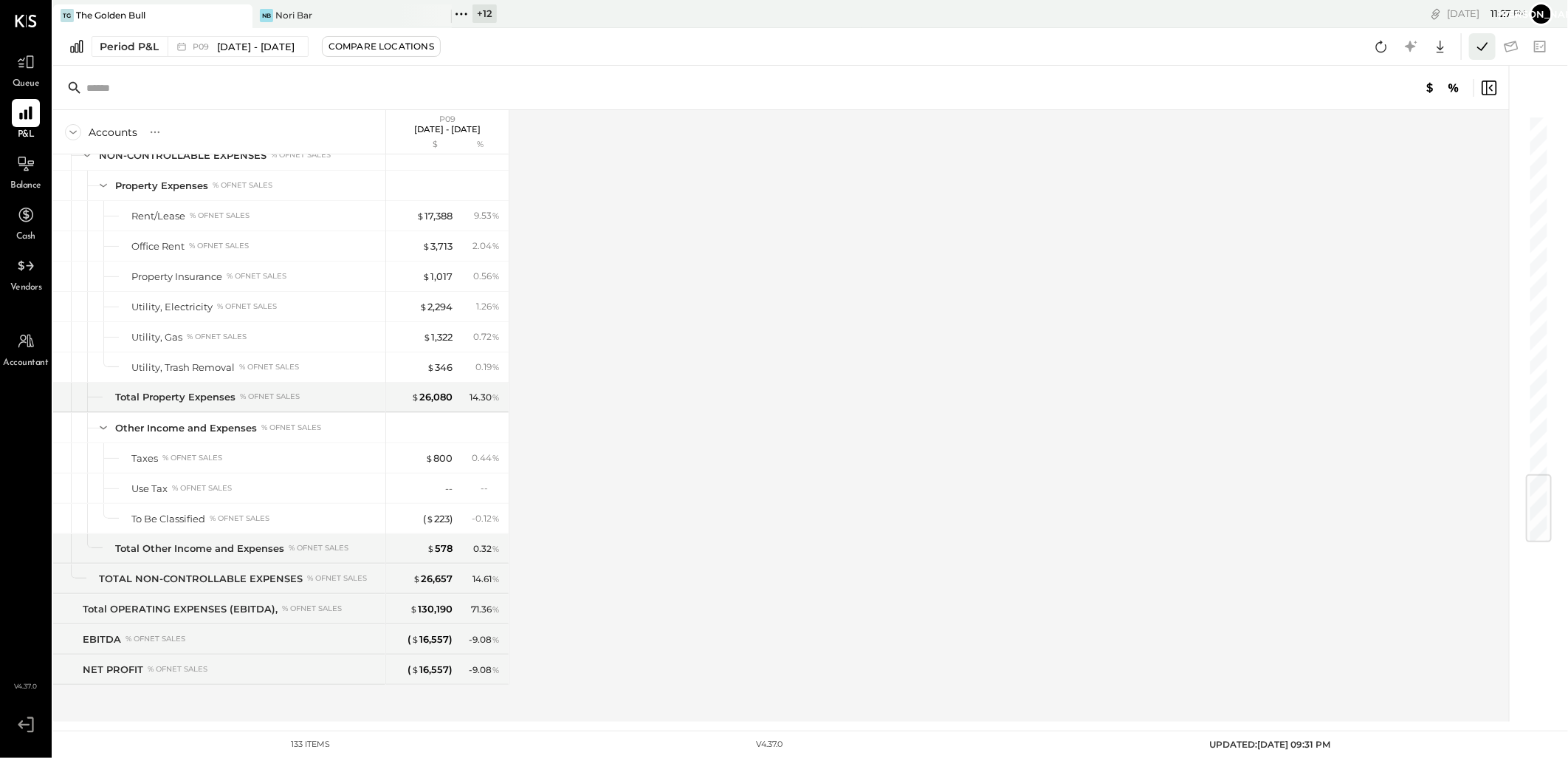
click at [1485, 50] on icon at bounding box center [1482, 47] width 19 height 19
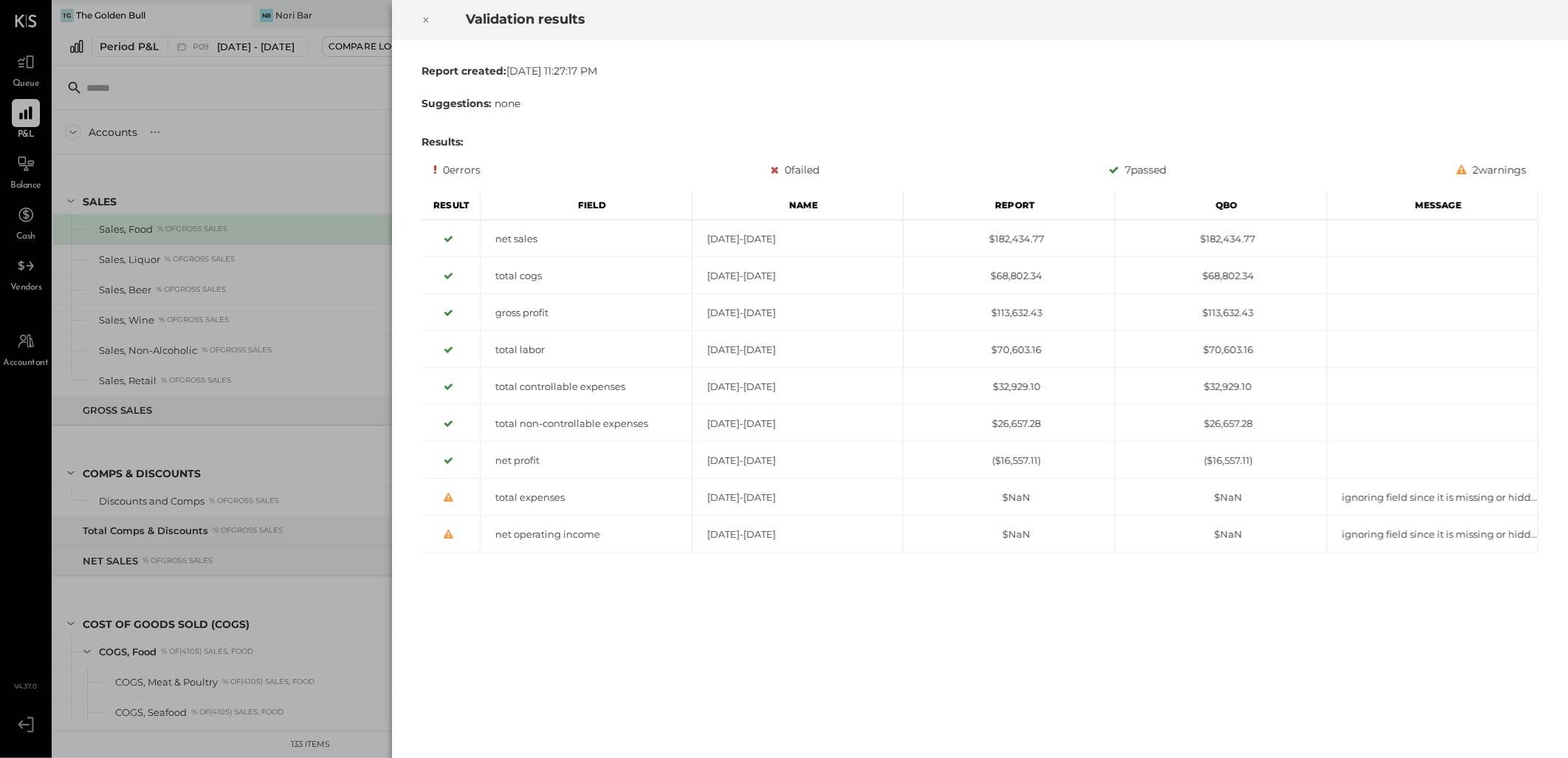
click at [419, 18] on div at bounding box center [426, 20] width 32 height 41
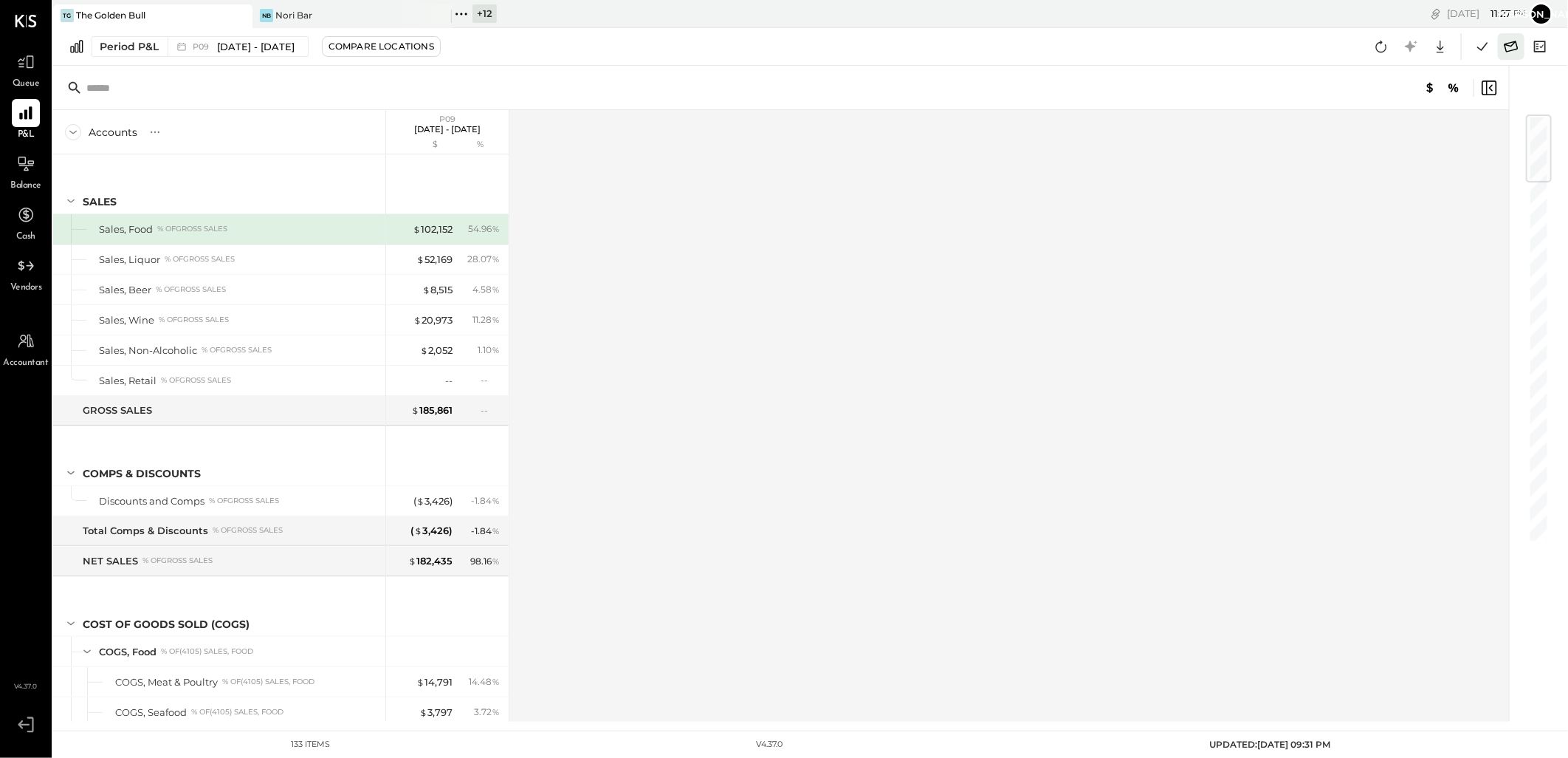
click at [1510, 43] on icon at bounding box center [1511, 47] width 19 height 19
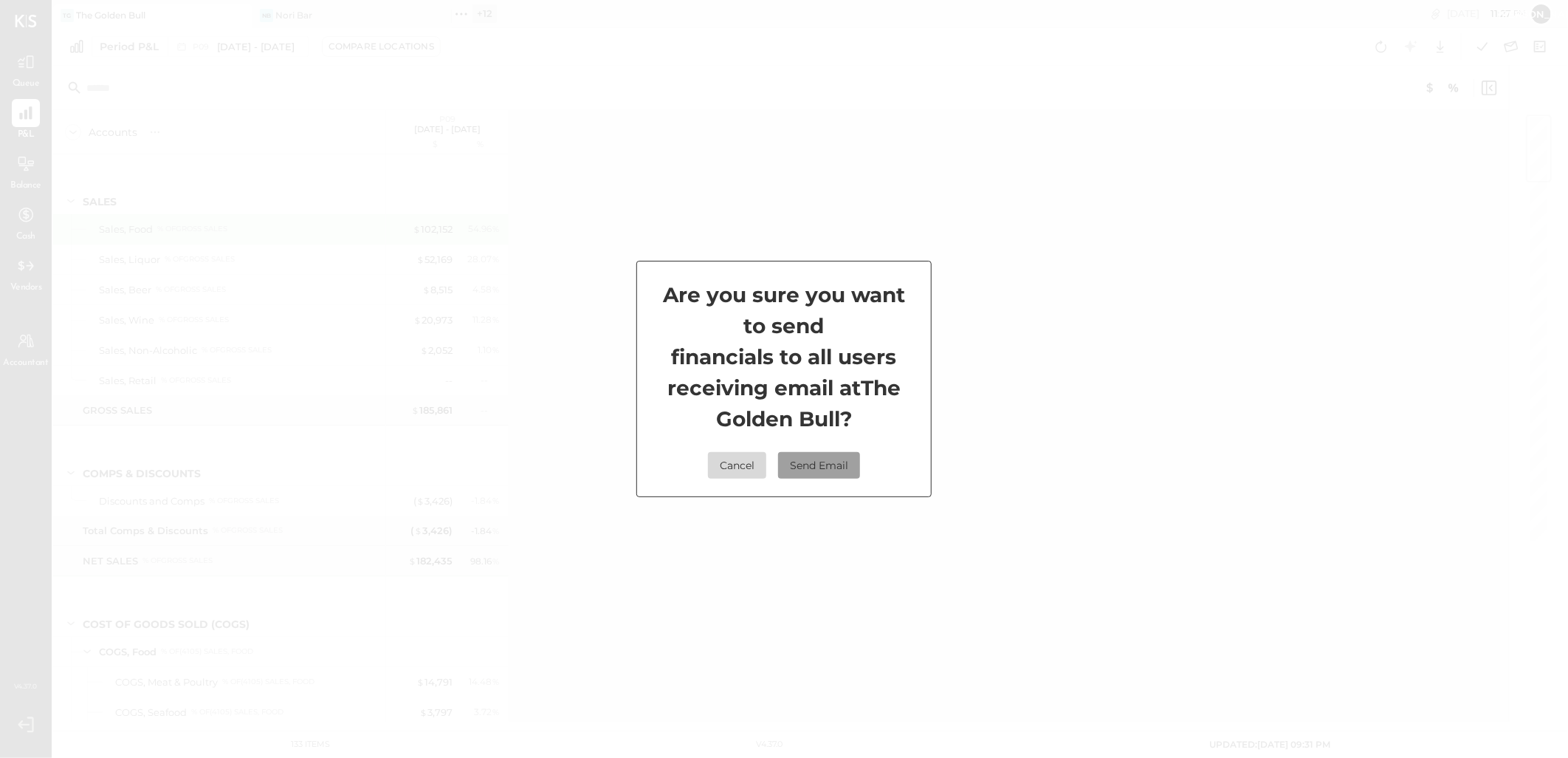
click at [843, 466] on button "Send Email" at bounding box center [818, 465] width 82 height 27
